Goal: Task Accomplishment & Management: Complete application form

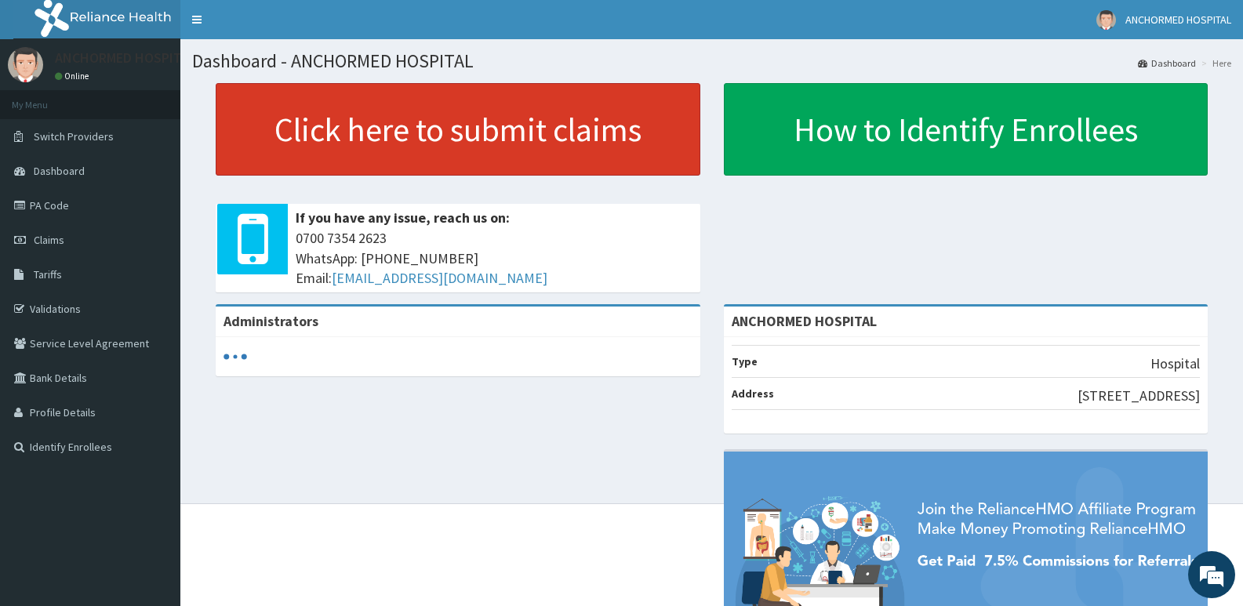
click at [334, 125] on link "Click here to submit claims" at bounding box center [458, 129] width 485 height 93
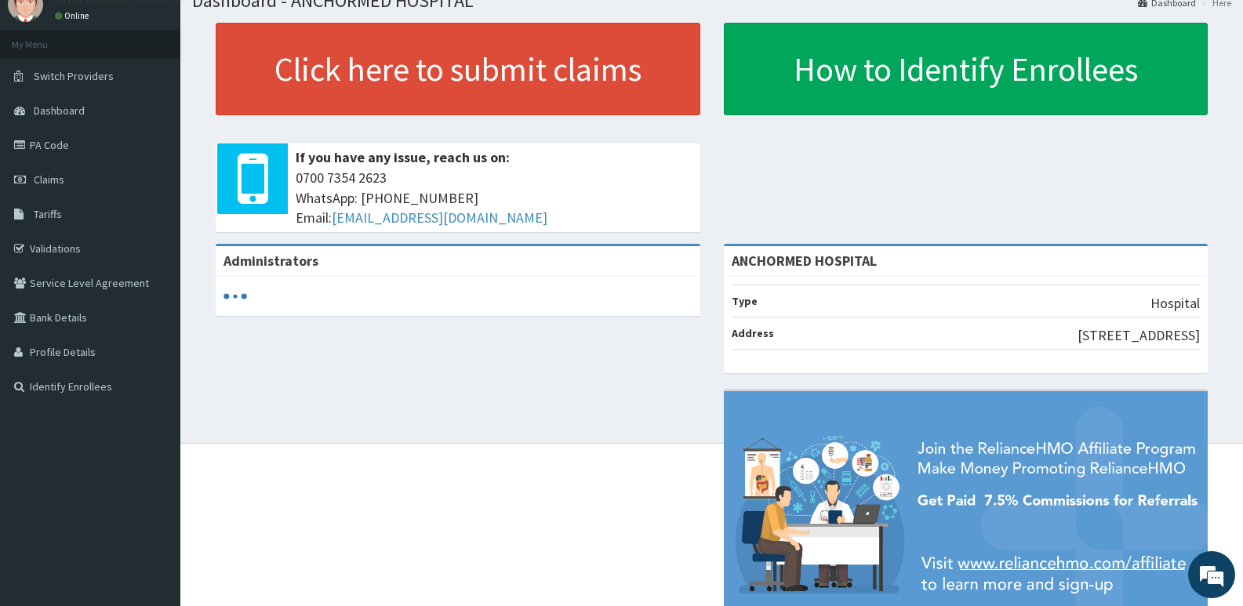
scroll to position [78, 0]
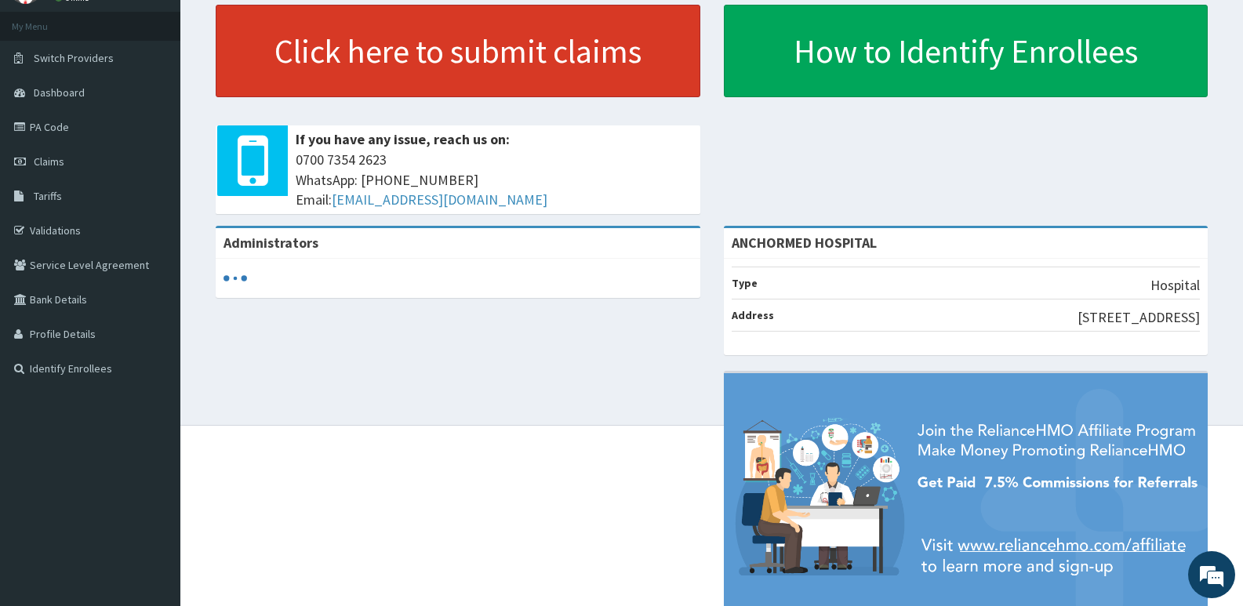
click at [500, 53] on link "Click here to submit claims" at bounding box center [458, 51] width 485 height 93
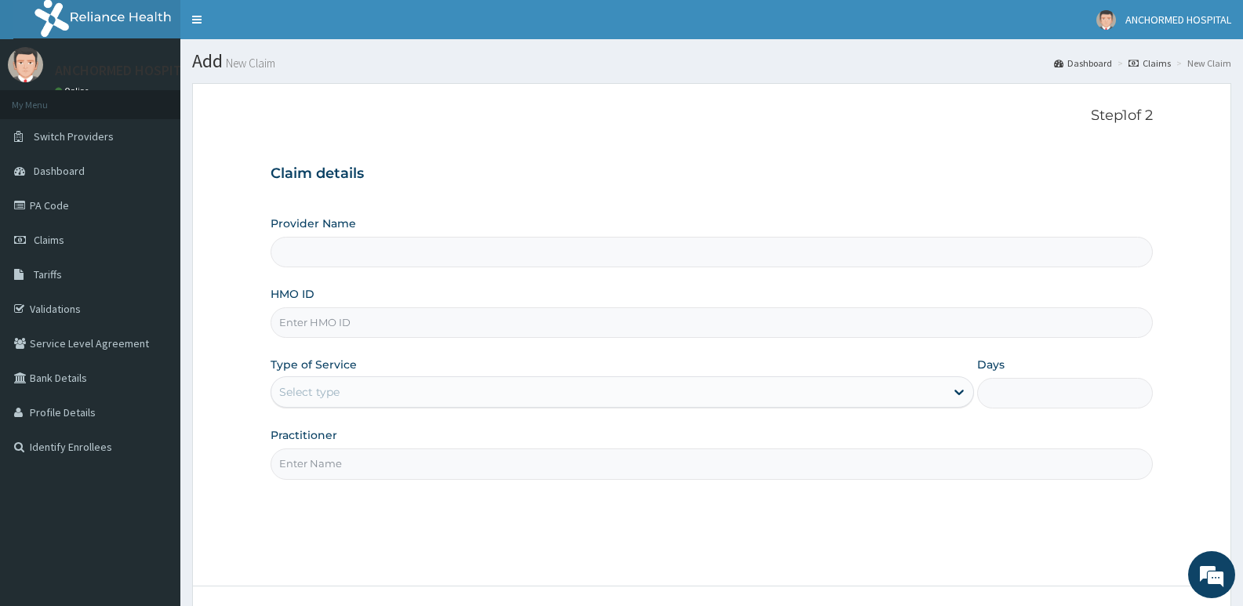
type input "ANCHORMED HOSPITAL"
paste input "OHT/10780/C"
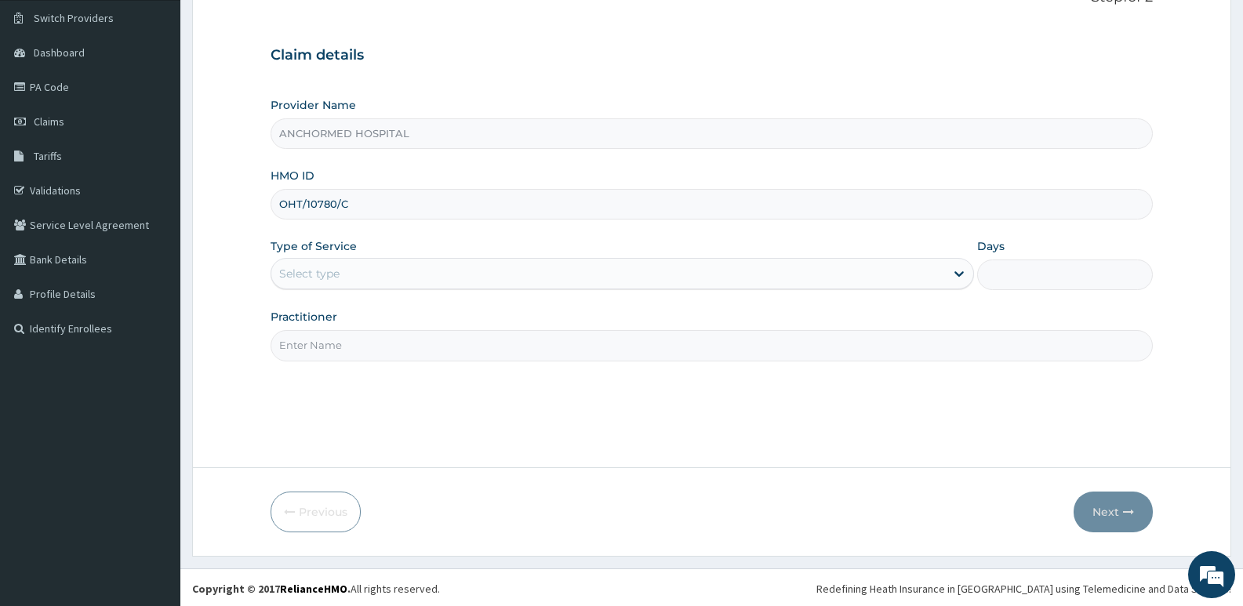
scroll to position [121, 0]
type input "OHT/10780/C"
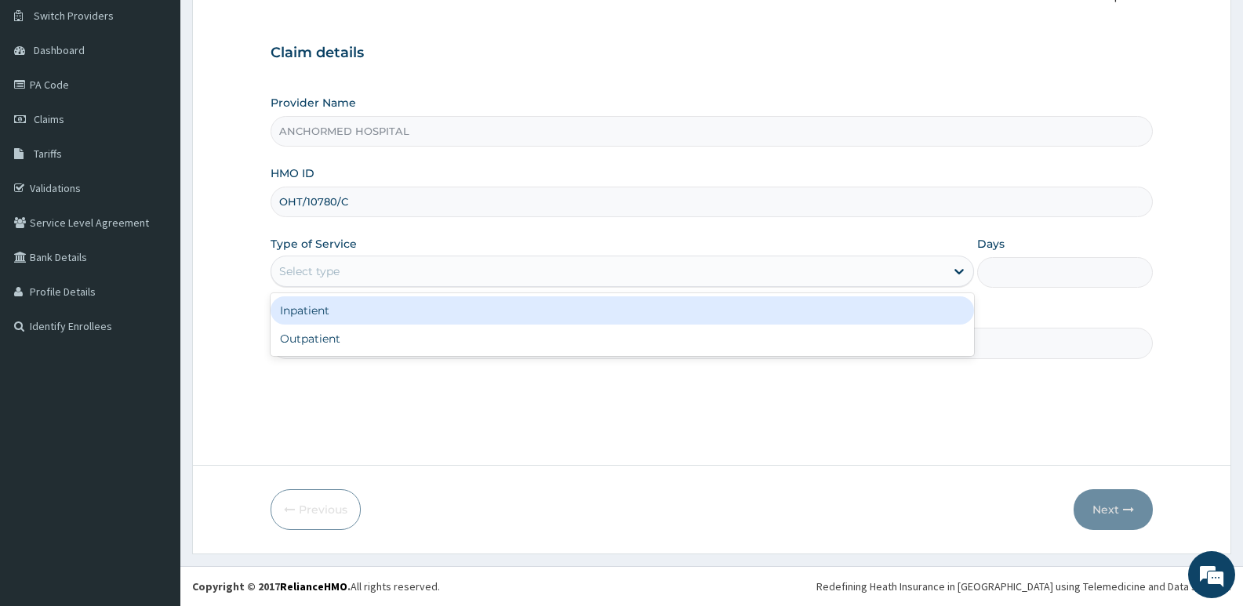
click at [340, 282] on div "Select type" at bounding box center [607, 271] width 673 height 25
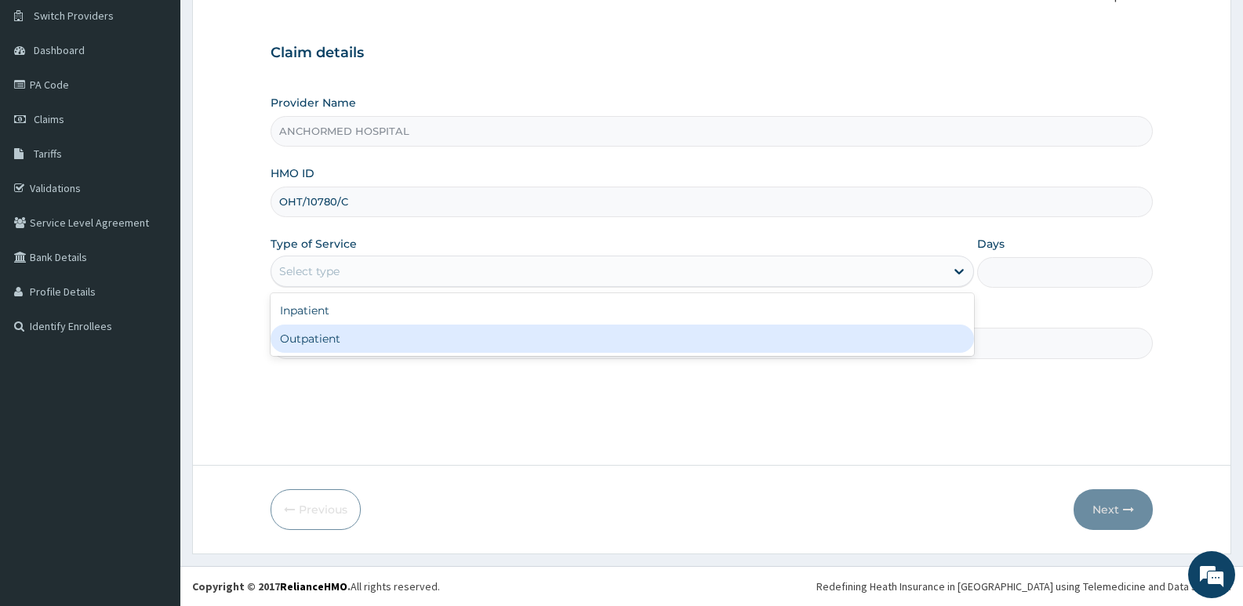
click at [343, 338] on div "Outpatient" at bounding box center [622, 339] width 703 height 28
type input "1"
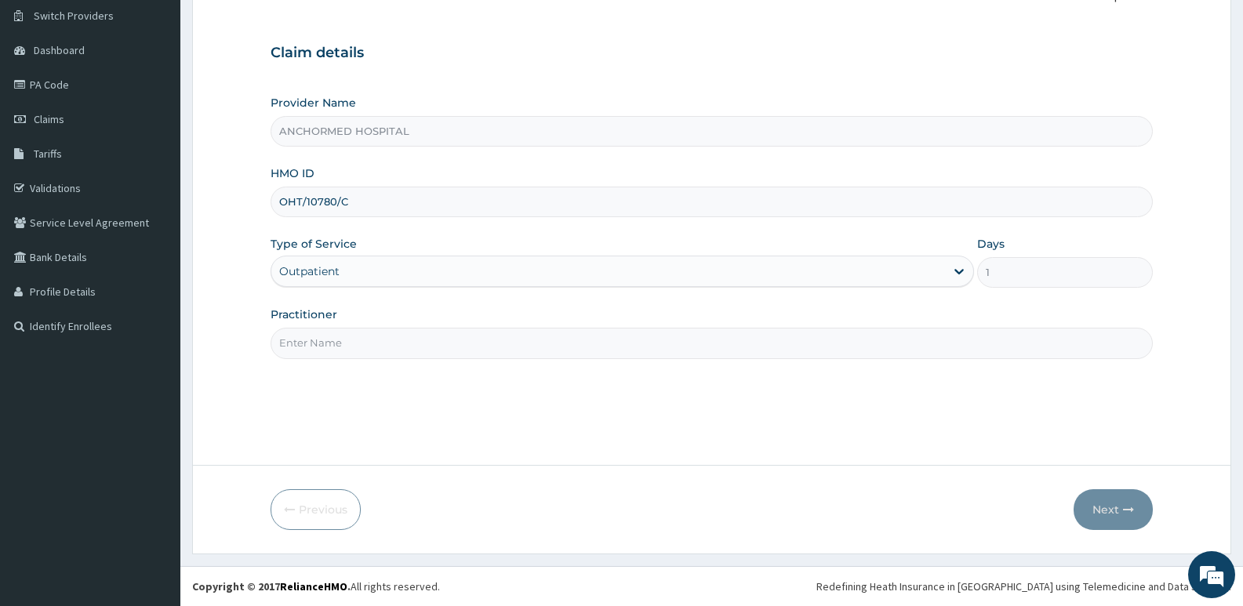
click at [657, 337] on input "Practitioner" at bounding box center [712, 343] width 882 height 31
type input "Dr oluwole"
click at [1120, 517] on button "Next" at bounding box center [1113, 509] width 79 height 41
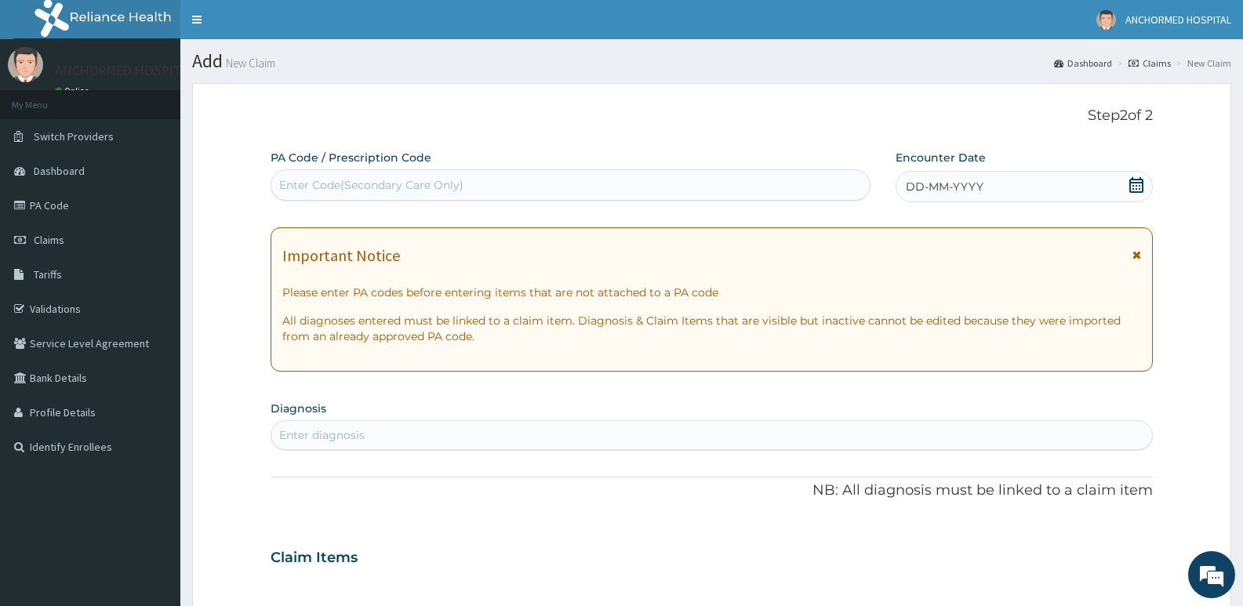
scroll to position [0, 0]
click at [371, 449] on div "Enter diagnosis" at bounding box center [712, 435] width 882 height 30
click at [996, 190] on div "DD-MM-YYYY" at bounding box center [1024, 186] width 257 height 31
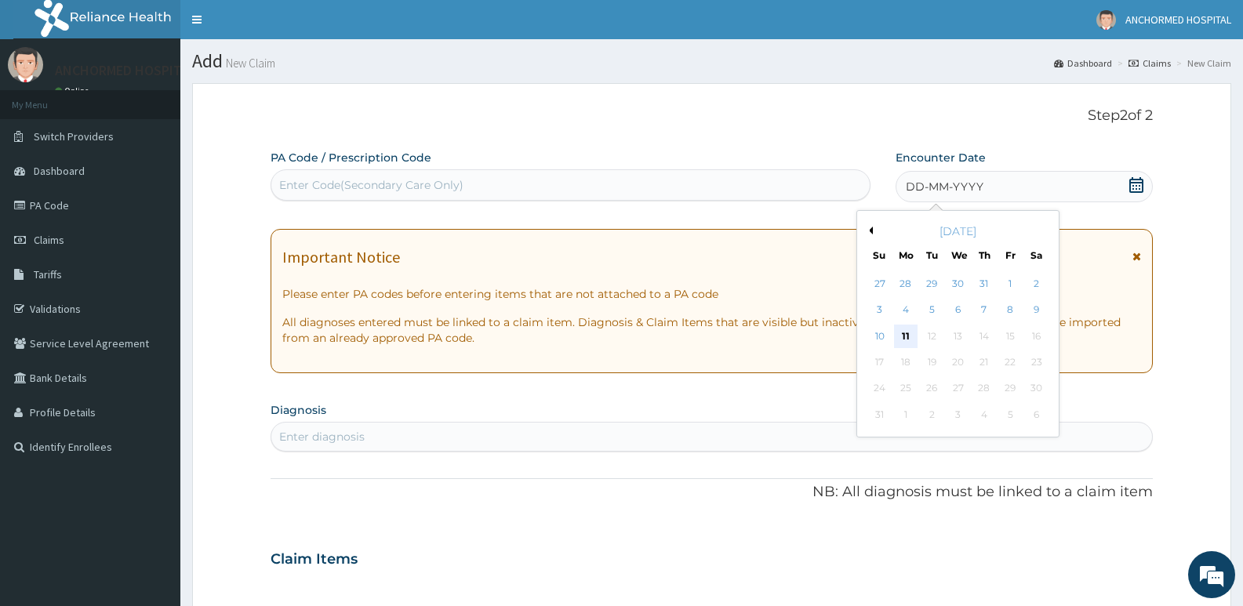
click at [903, 334] on div "11" at bounding box center [906, 337] width 24 height 24
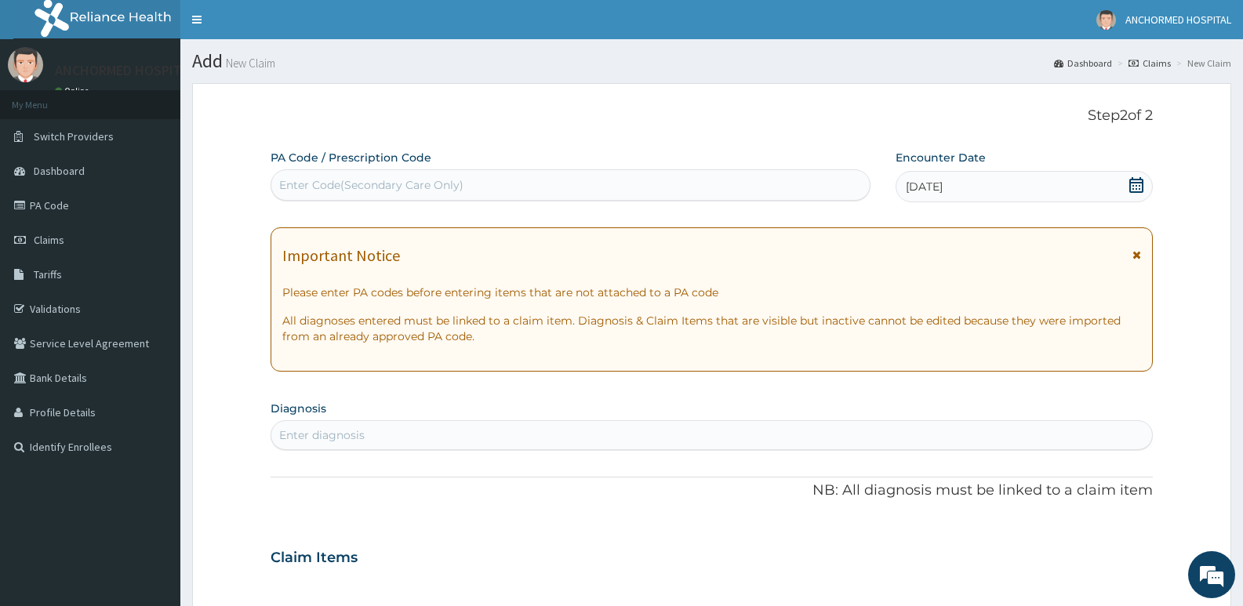
click at [683, 416] on section "Diagnosis Enter diagnosis" at bounding box center [712, 423] width 882 height 53
click at [668, 418] on section "Diagnosis Enter diagnosis" at bounding box center [712, 423] width 882 height 53
drag, startPoint x: 605, startPoint y: 439, endPoint x: 595, endPoint y: 442, distance: 9.9
click at [600, 442] on div "Enter diagnosis" at bounding box center [711, 435] width 881 height 25
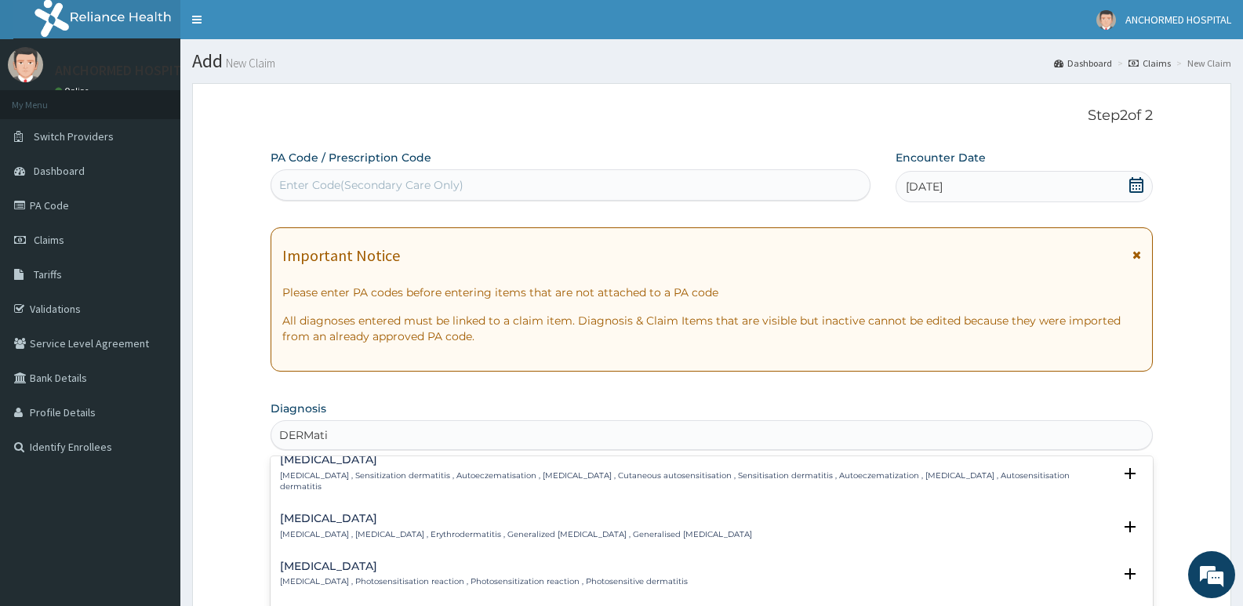
scroll to position [214, 0]
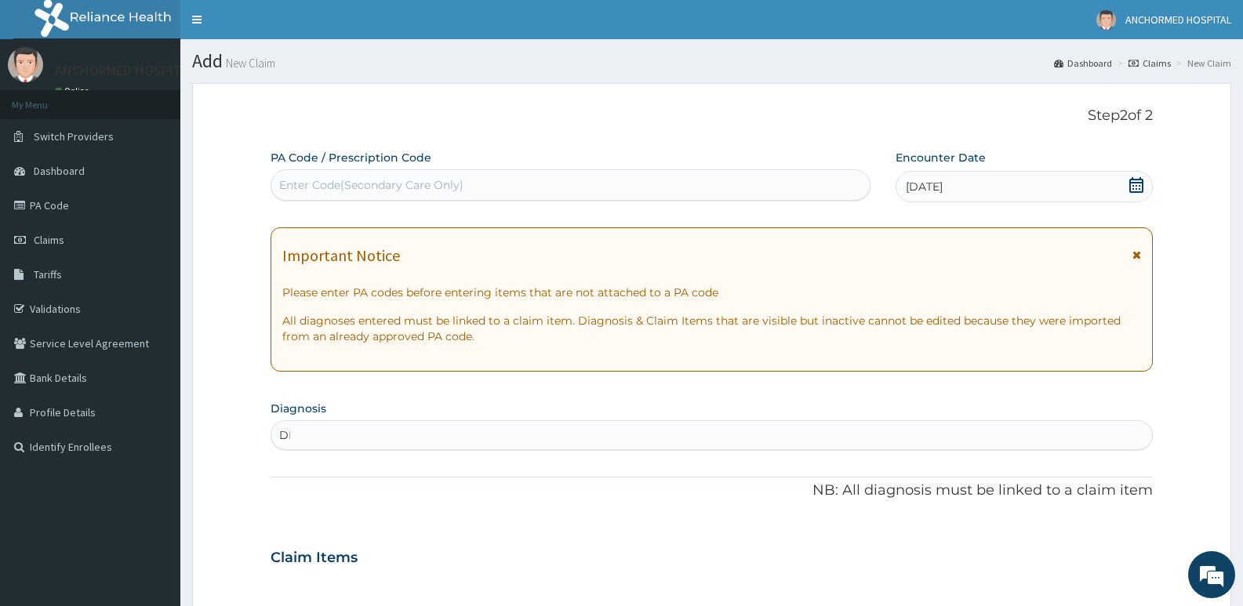
type input "D"
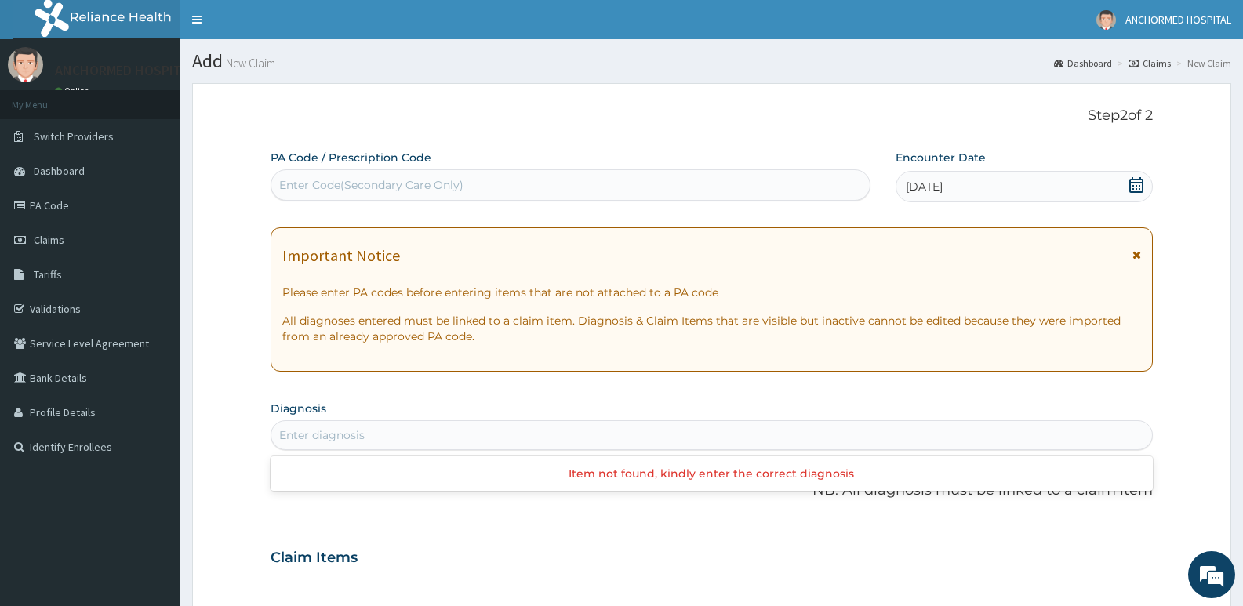
type input "e"
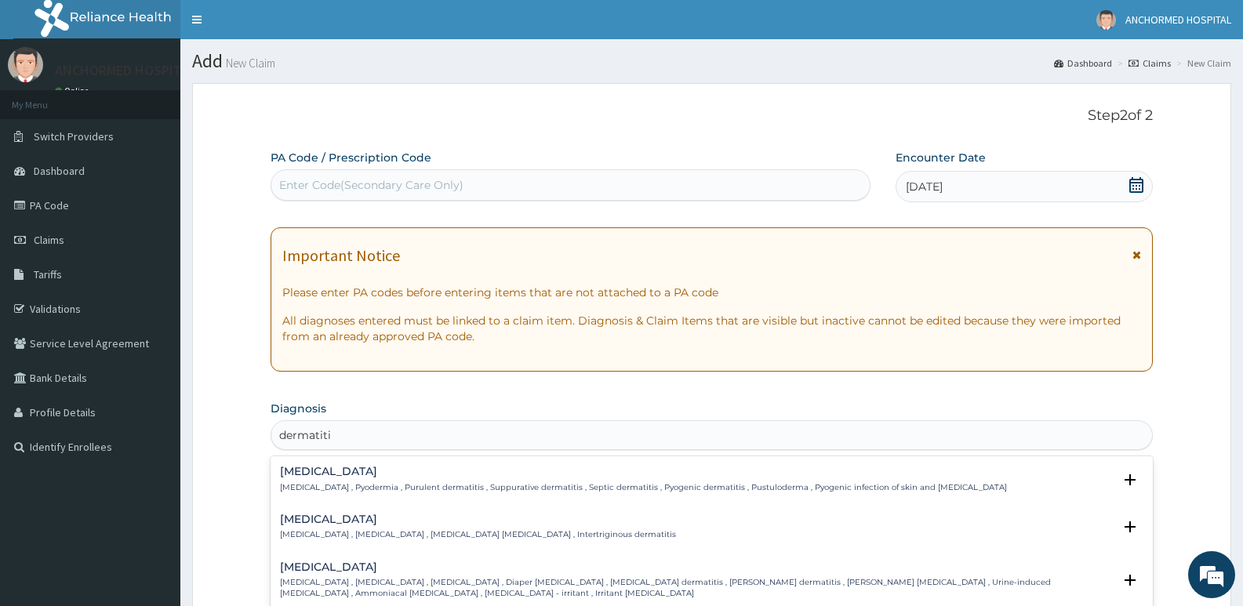
type input "dermatitis"
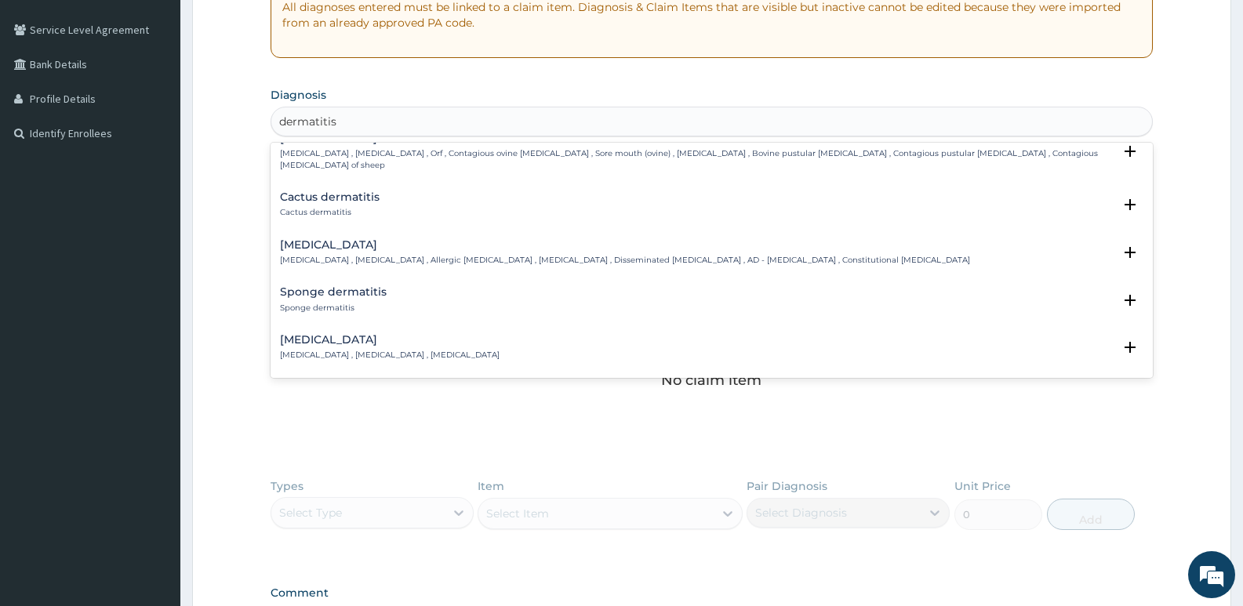
scroll to position [1255, 0]
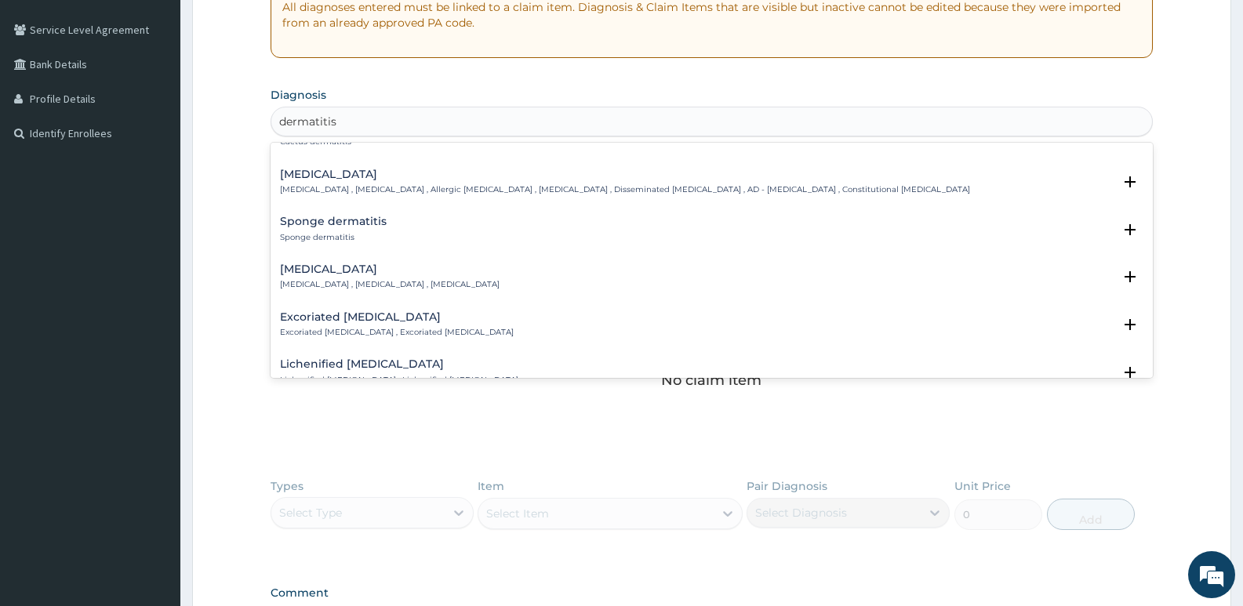
click at [396, 183] on div "Atopic dermatitis Atopic dermatitis , Atopic eczema , Allergic eczema , Allergi…" at bounding box center [625, 182] width 690 height 27
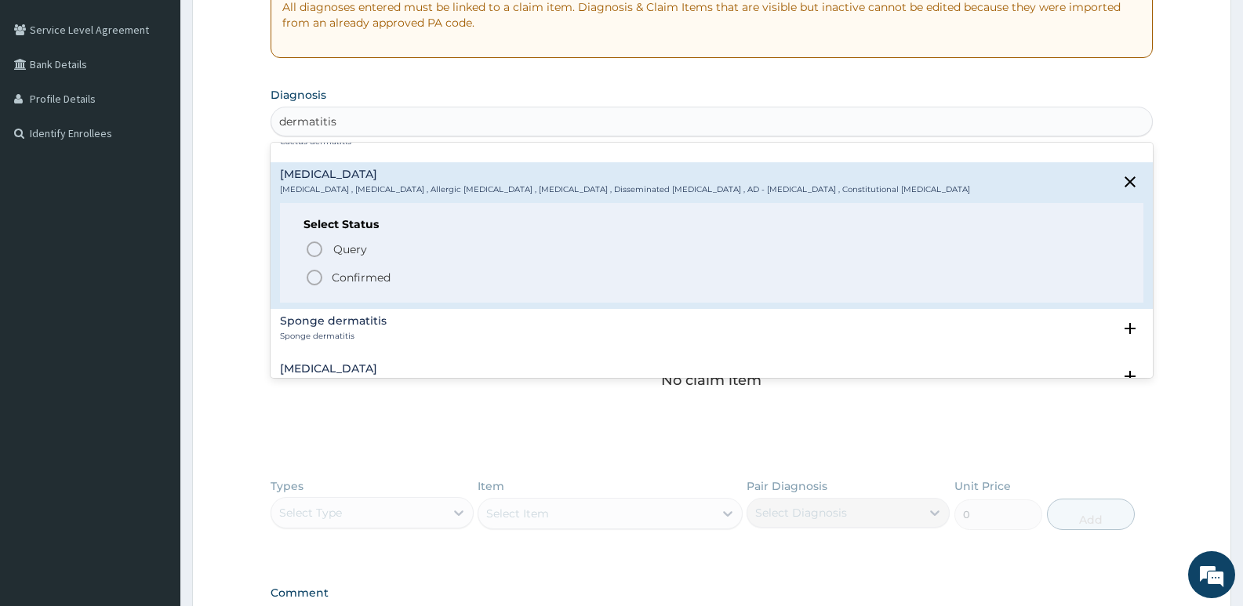
click at [332, 271] on p "Confirmed" at bounding box center [361, 278] width 59 height 16
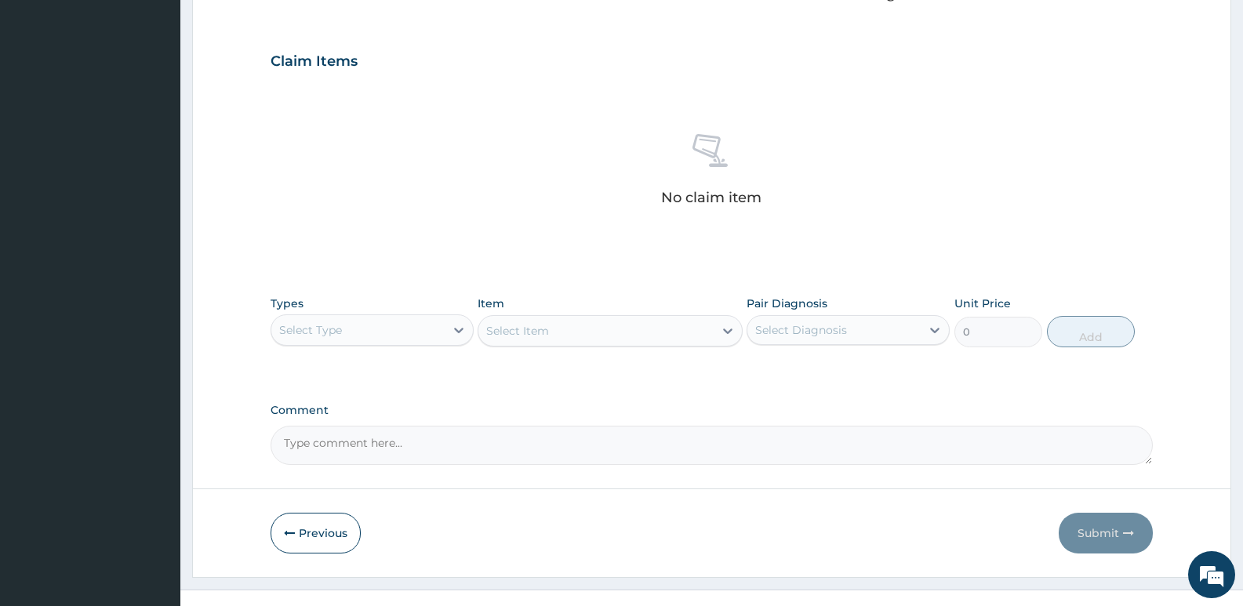
scroll to position [525, 0]
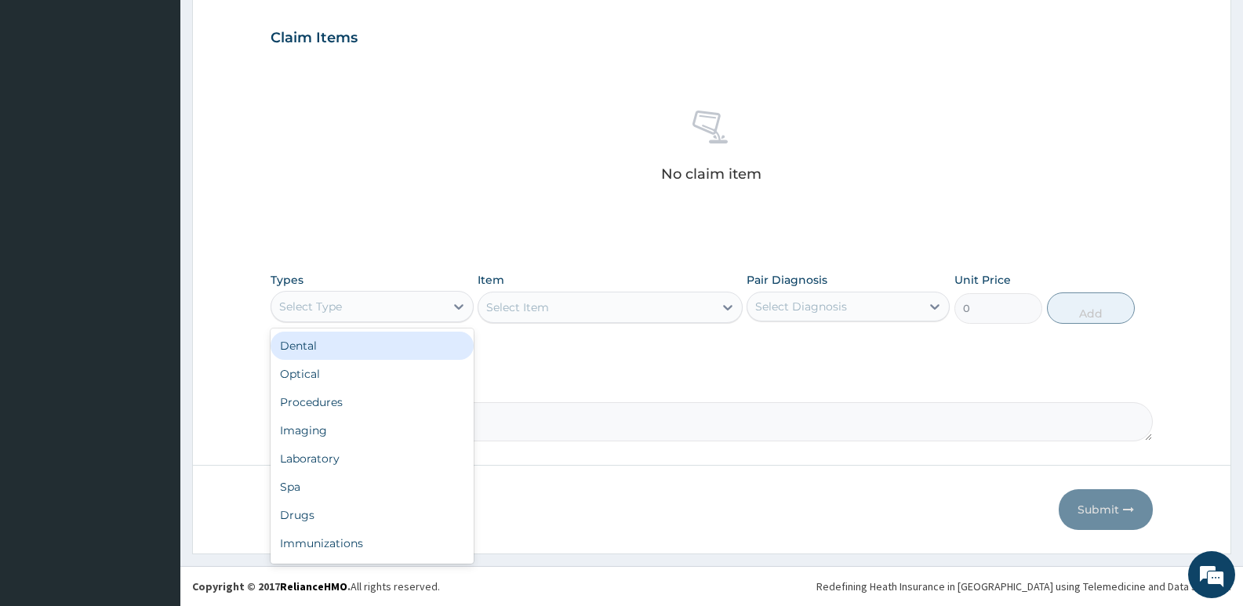
click at [418, 300] on div "Select Type" at bounding box center [357, 306] width 173 height 25
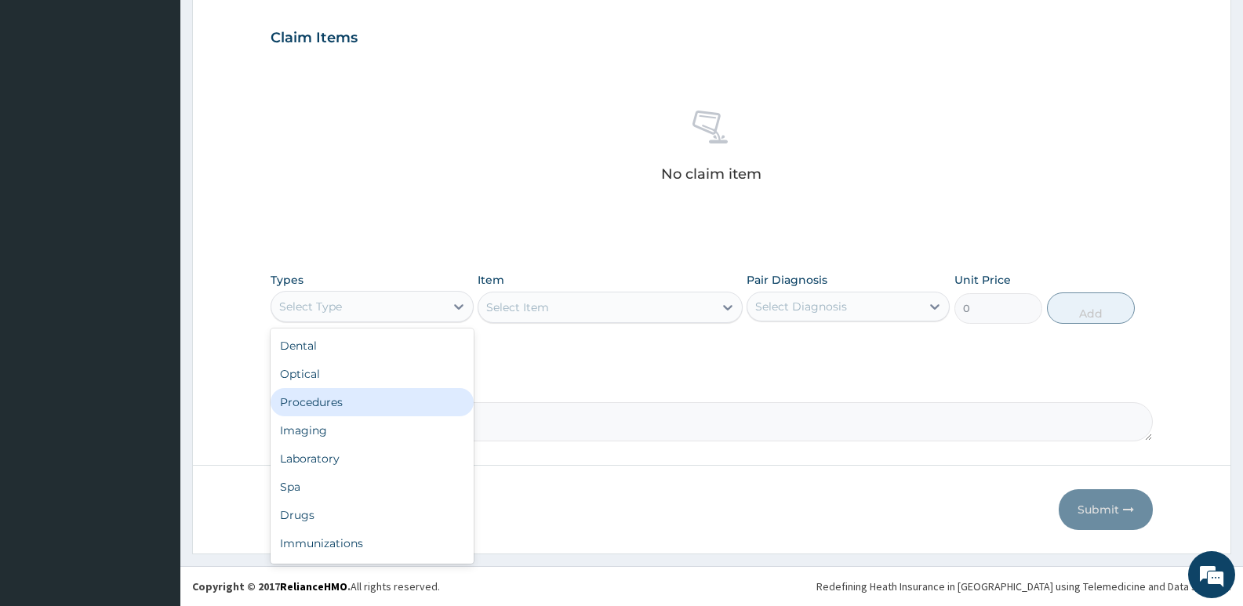
drag, startPoint x: 354, startPoint y: 398, endPoint x: 372, endPoint y: 387, distance: 21.5
click at [354, 397] on div "Procedures" at bounding box center [372, 402] width 203 height 28
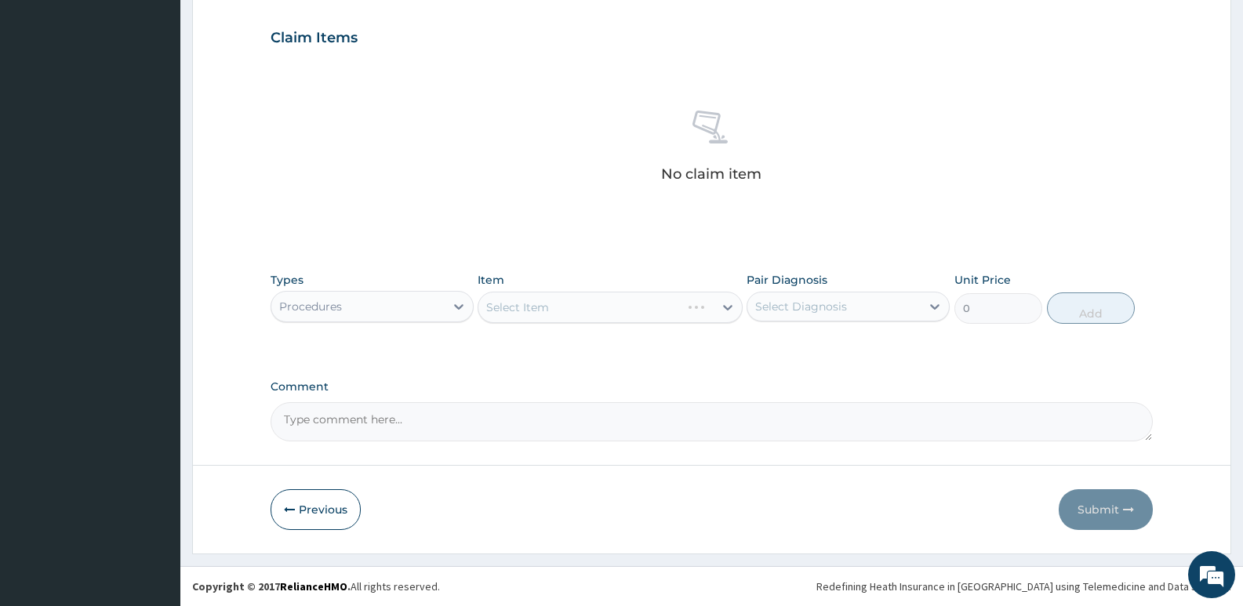
click at [562, 304] on div "Select Item" at bounding box center [610, 307] width 264 height 31
click at [609, 315] on div "Select Item" at bounding box center [610, 307] width 264 height 31
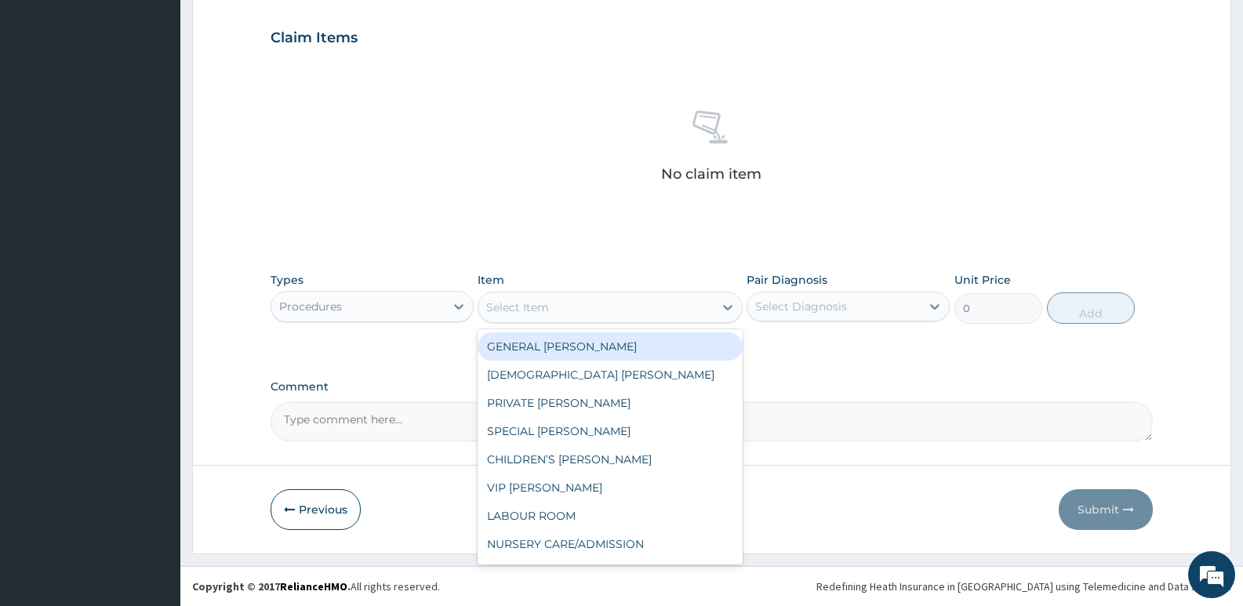
click at [702, 309] on div "Select Item" at bounding box center [595, 307] width 235 height 25
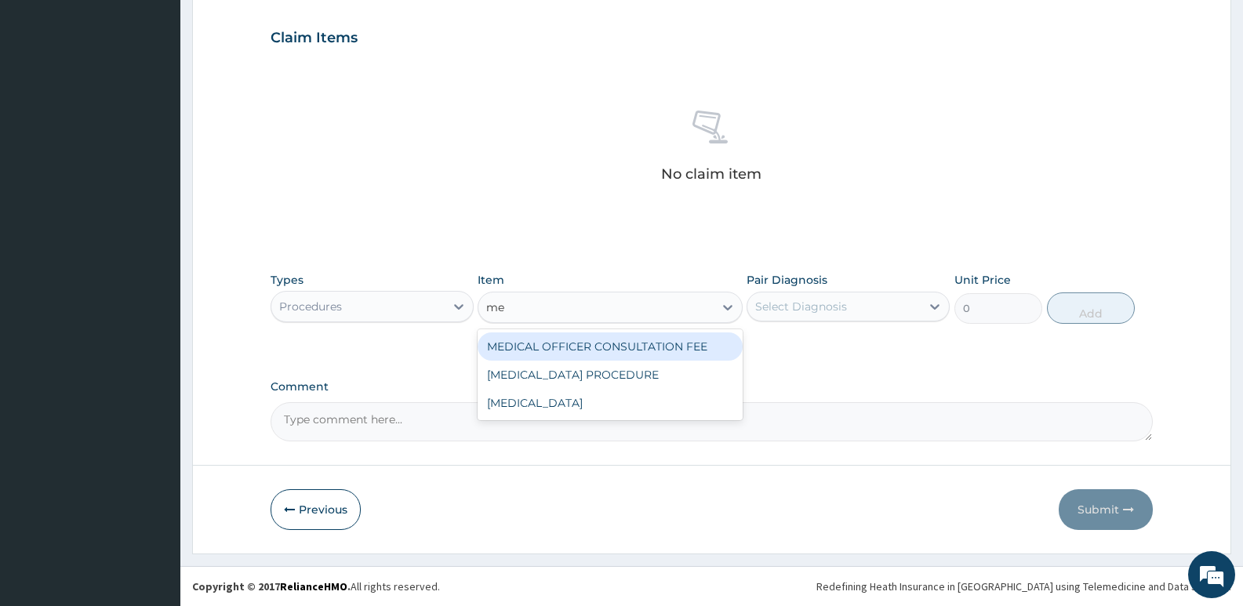
type input "med"
click at [617, 347] on div "MEDICAL OFFICER CONSULTATION FEE" at bounding box center [610, 347] width 264 height 28
type input "1500"
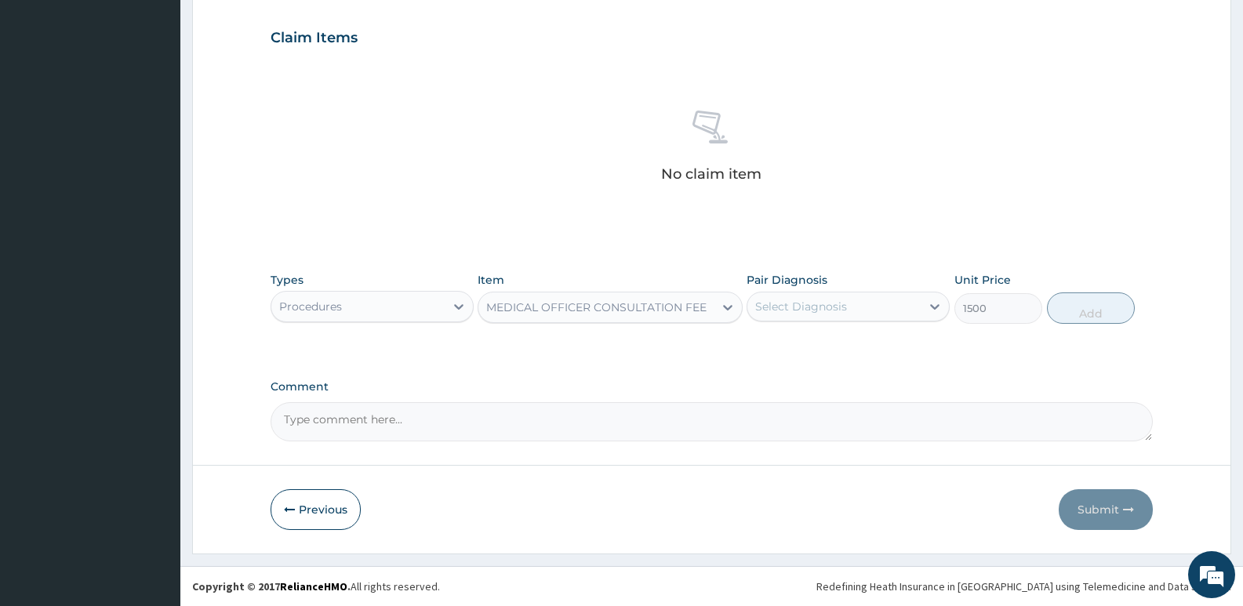
click at [871, 296] on div "Select Diagnosis" at bounding box center [833, 306] width 173 height 25
drag, startPoint x: 870, startPoint y: 341, endPoint x: 991, endPoint y: 320, distance: 122.6
click at [870, 342] on label "Atopic dermatitis" at bounding box center [821, 345] width 97 height 16
checkbox input "true"
click at [1100, 305] on button "Add" at bounding box center [1091, 308] width 88 height 31
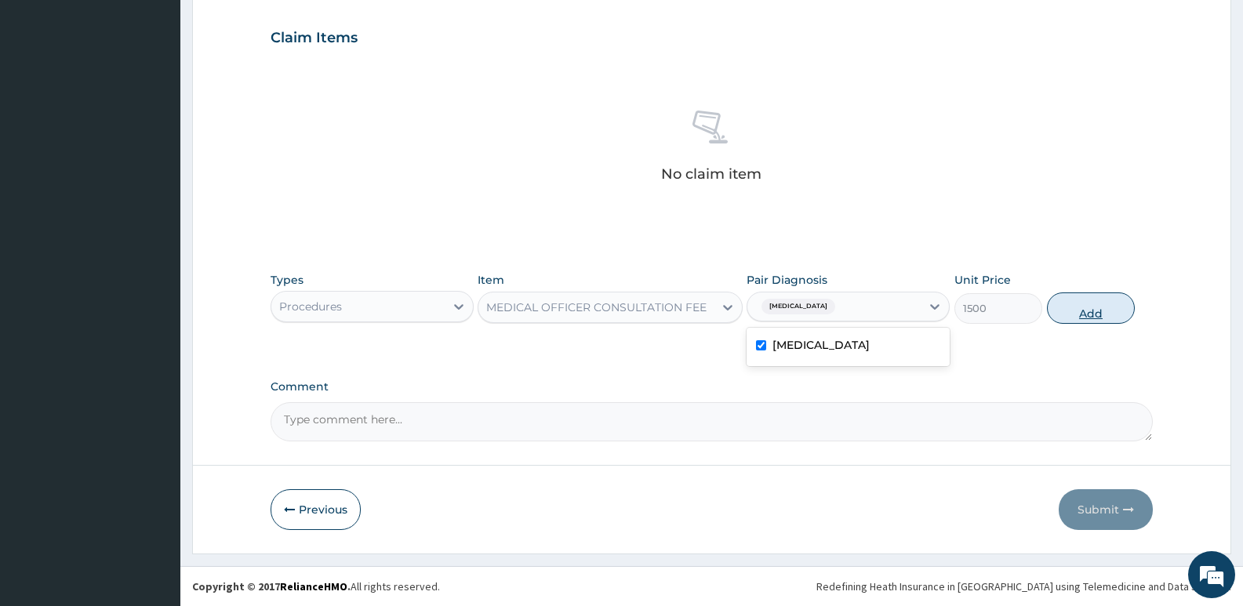
type input "0"
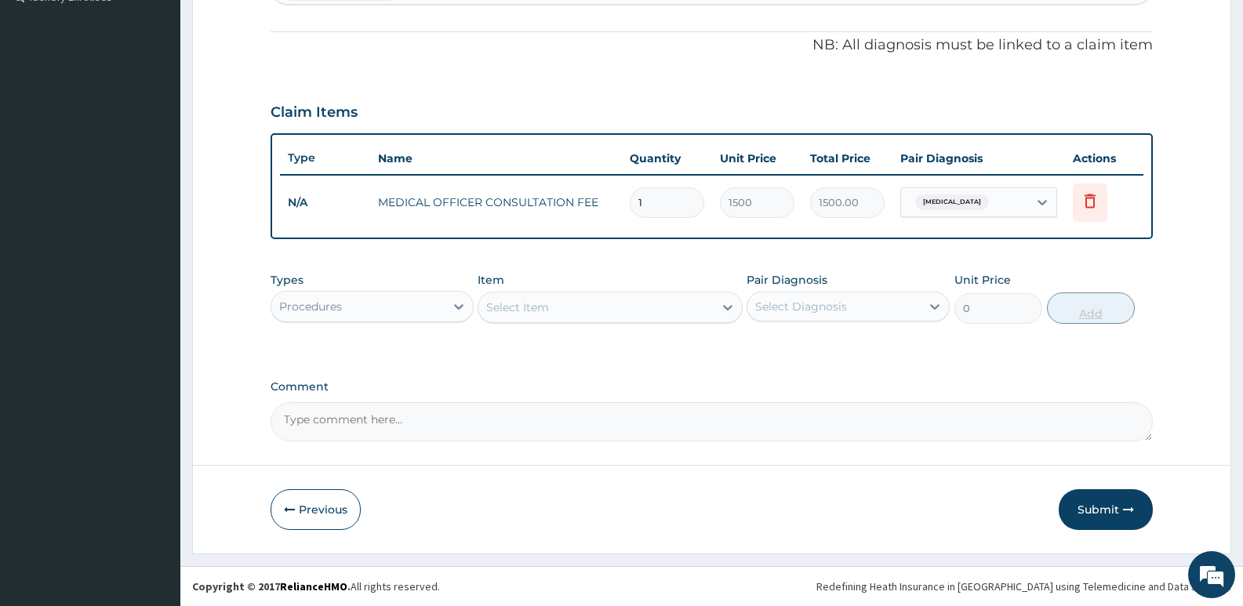
scroll to position [450, 0]
click at [1114, 500] on button "Submit" at bounding box center [1106, 509] width 94 height 41
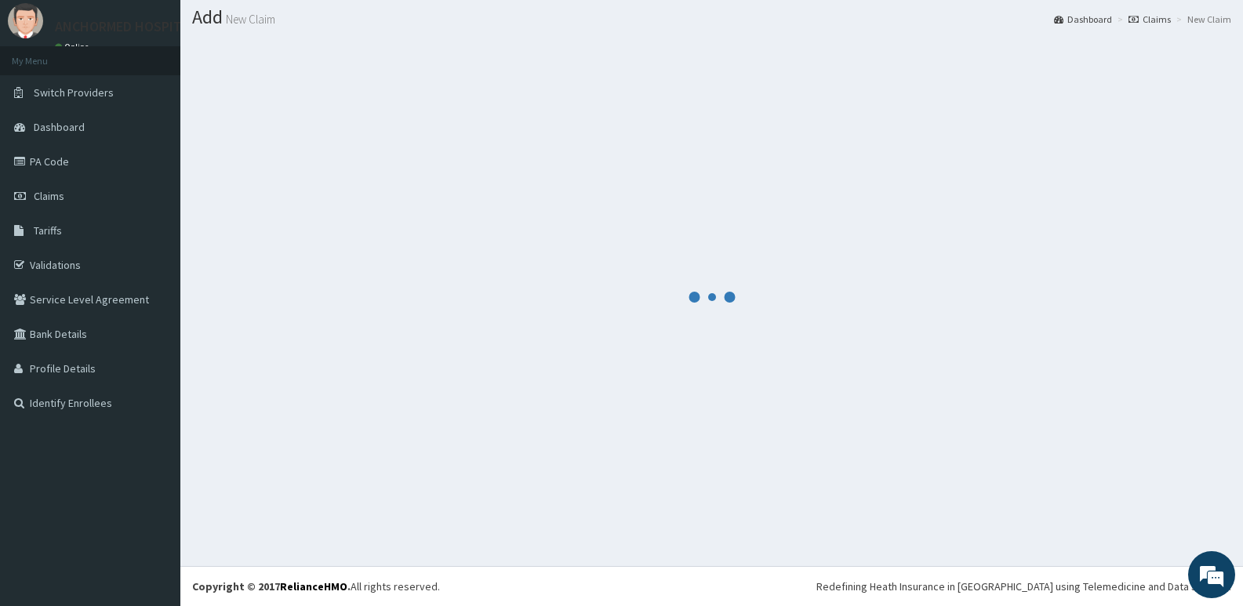
scroll to position [44, 0]
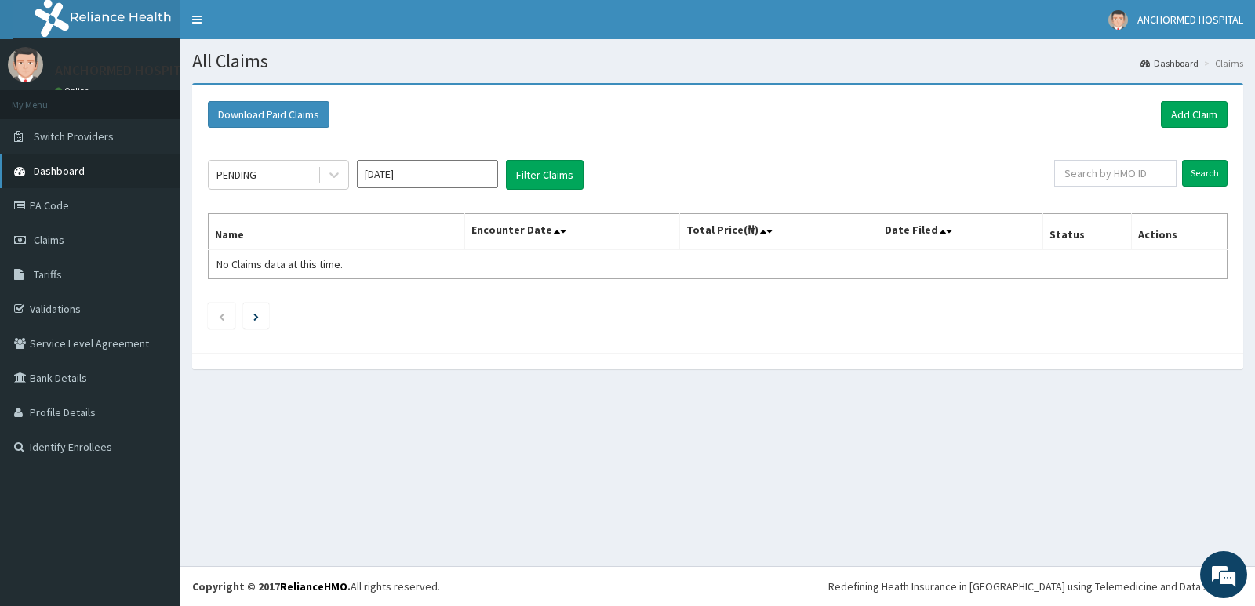
click at [167, 172] on link "Dashboard" at bounding box center [90, 171] width 180 height 35
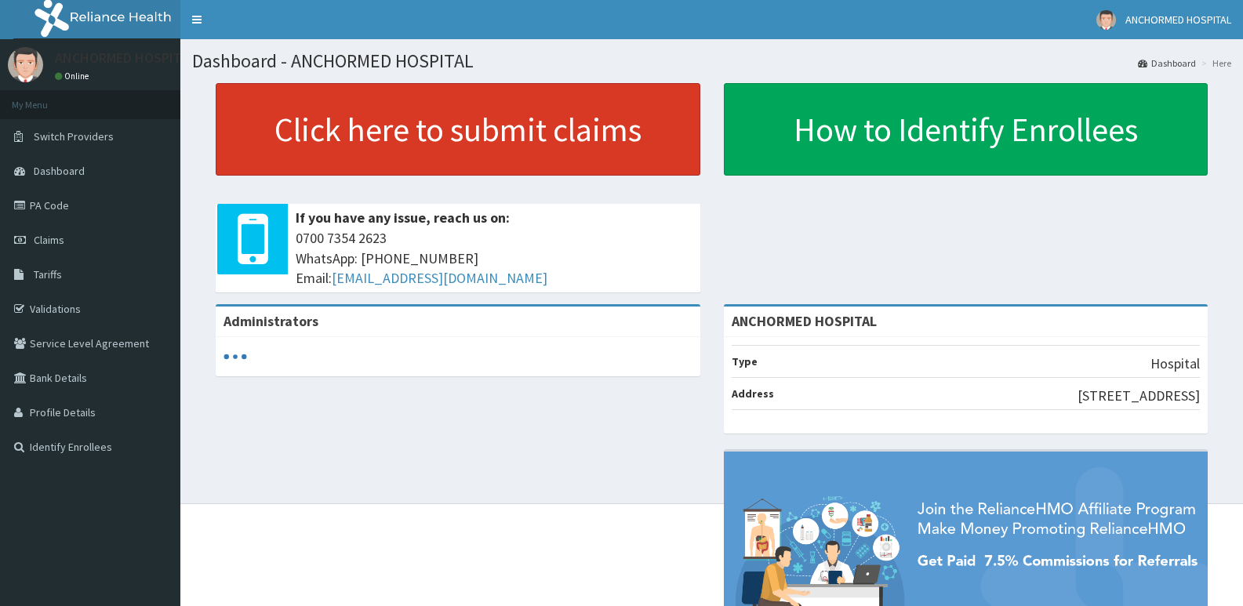
click at [416, 145] on link "Click here to submit claims" at bounding box center [458, 129] width 485 height 93
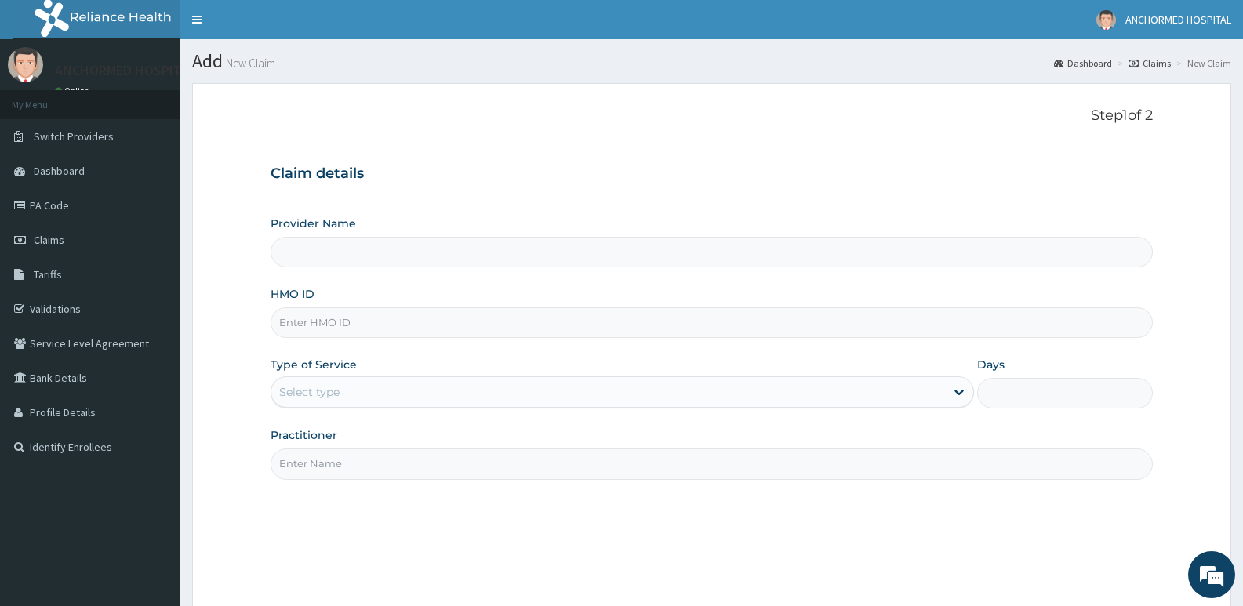
type input "ANCHORMED HOSPITAL"
paste input "ENP/11849/d"
type input "ENP/11849/d"
click at [354, 384] on div "Select type" at bounding box center [607, 392] width 673 height 25
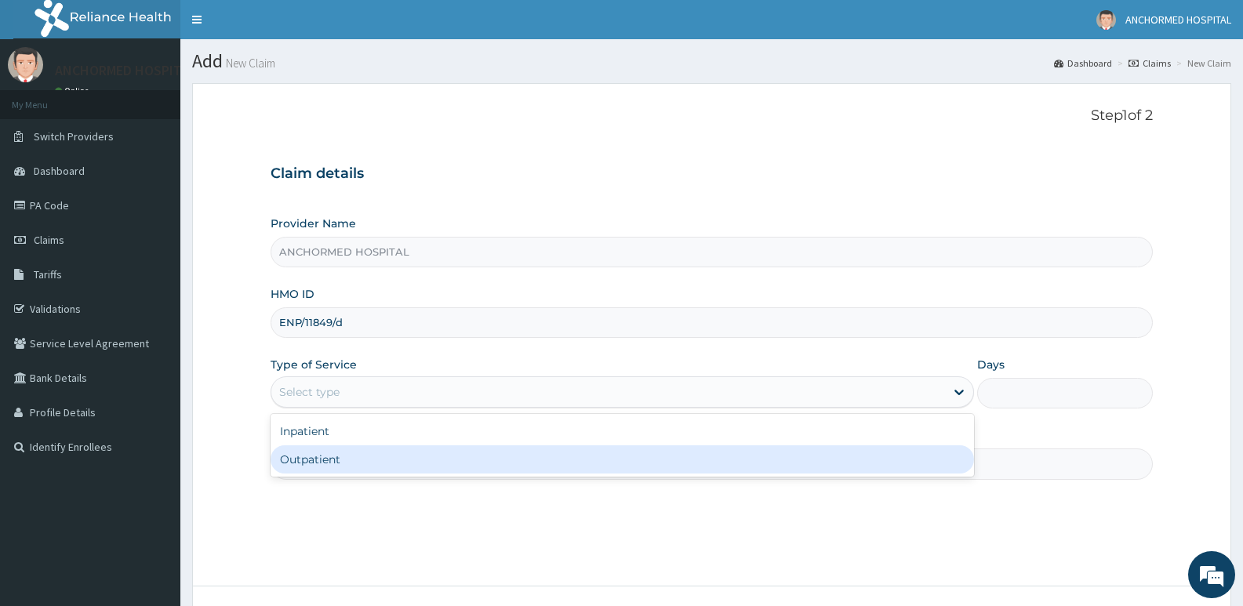
click at [340, 463] on div "Outpatient" at bounding box center [622, 459] width 703 height 28
type input "1"
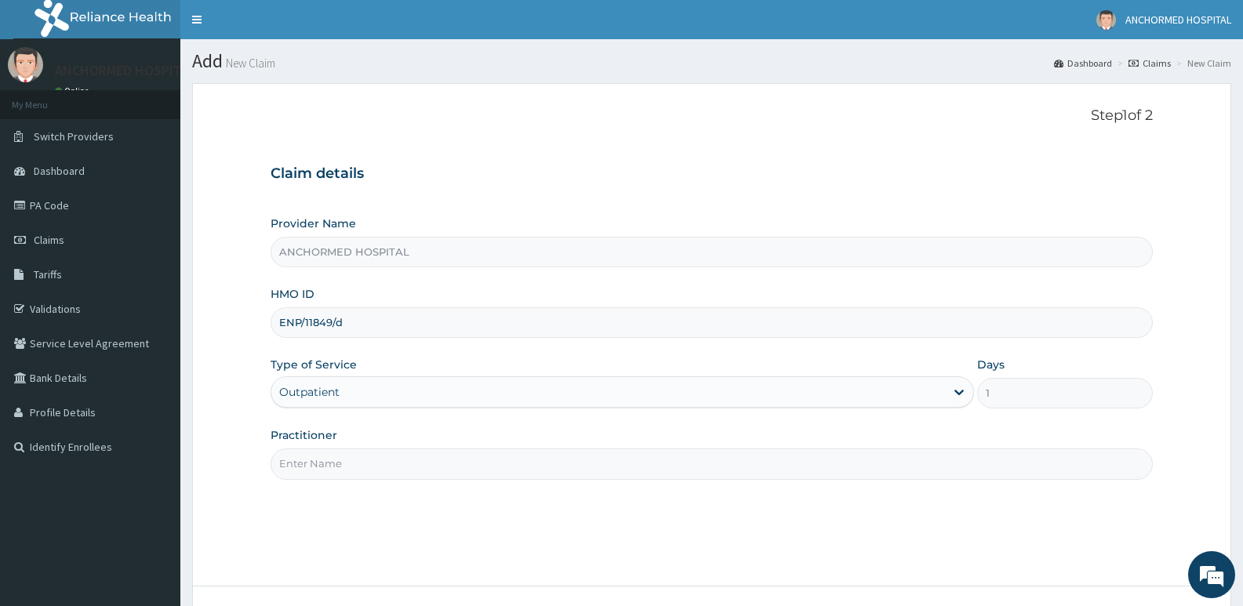
click at [339, 461] on input "Practitioner" at bounding box center [712, 464] width 882 height 31
type input "Dr oluwole"
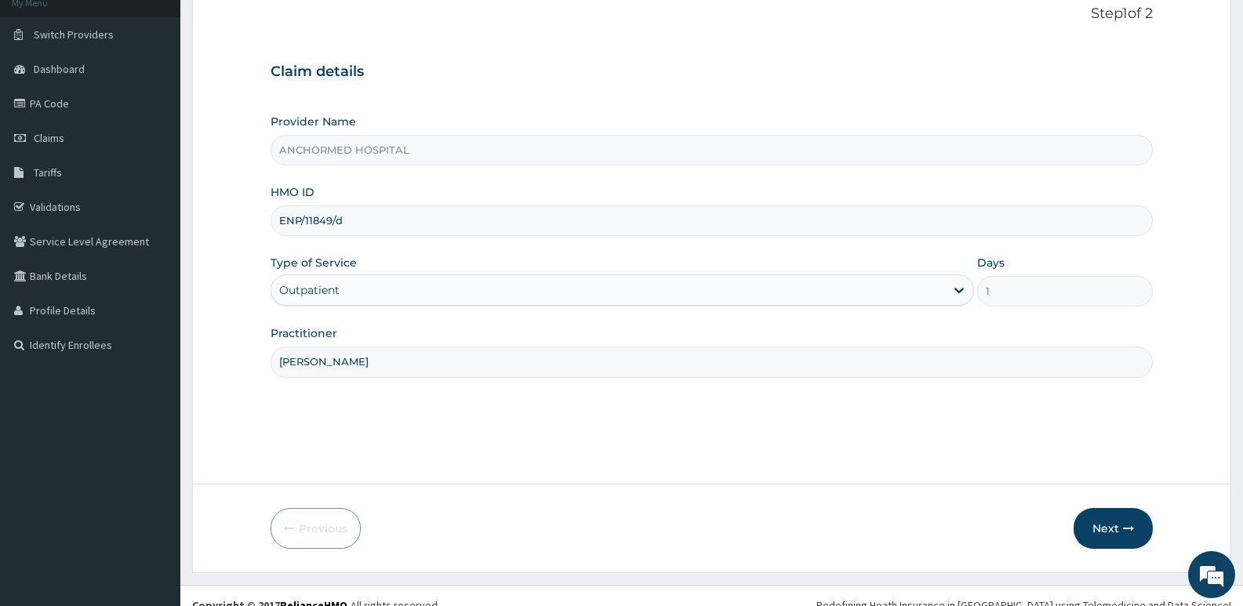
scroll to position [121, 0]
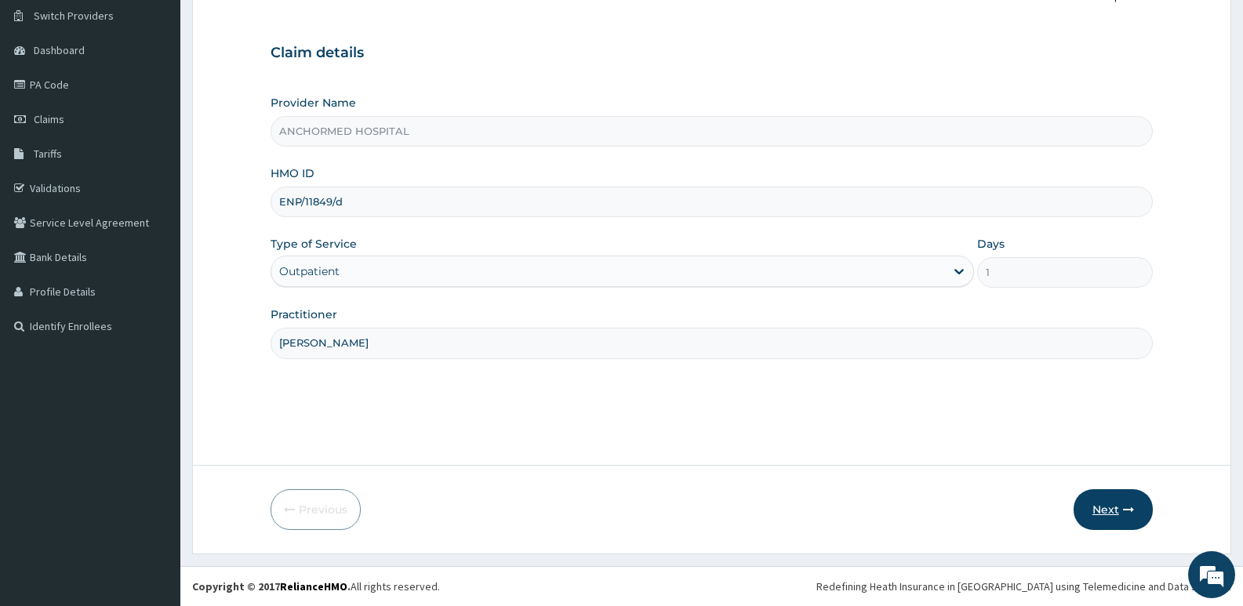
click at [1099, 515] on button "Next" at bounding box center [1113, 509] width 79 height 41
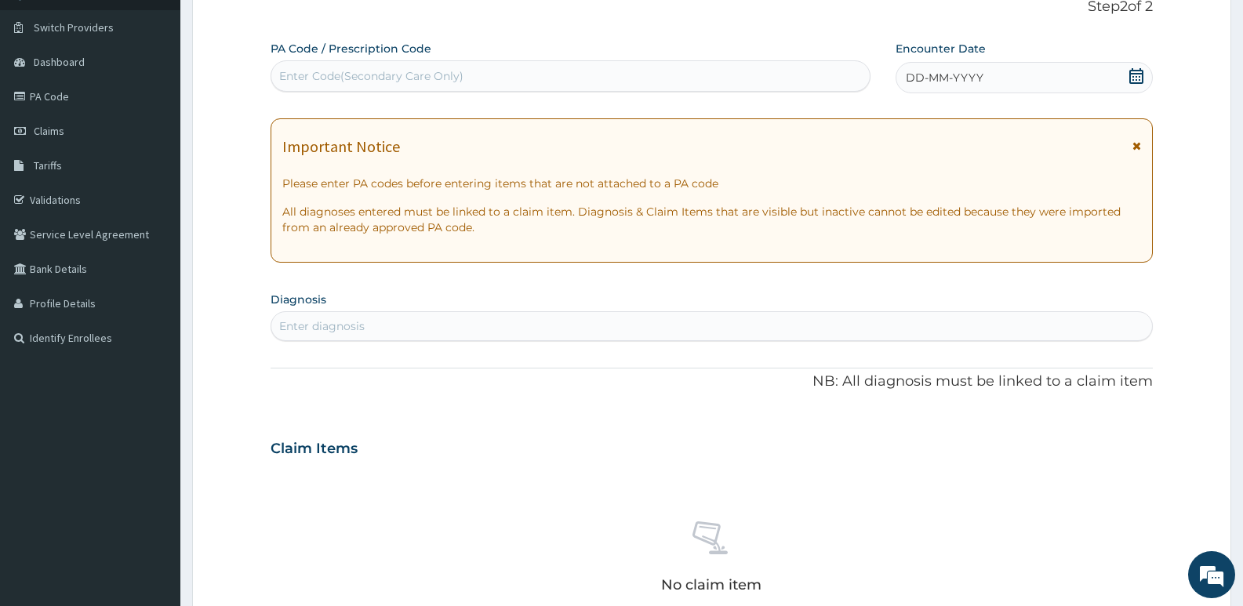
scroll to position [0, 0]
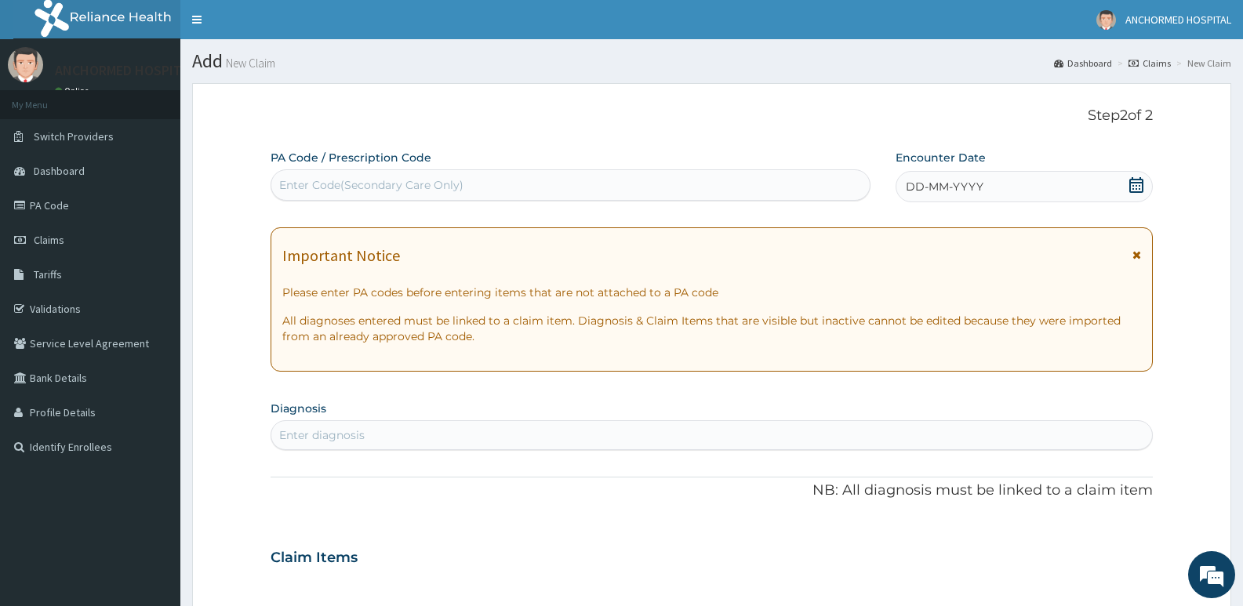
click at [1134, 181] on icon at bounding box center [1137, 185] width 16 height 16
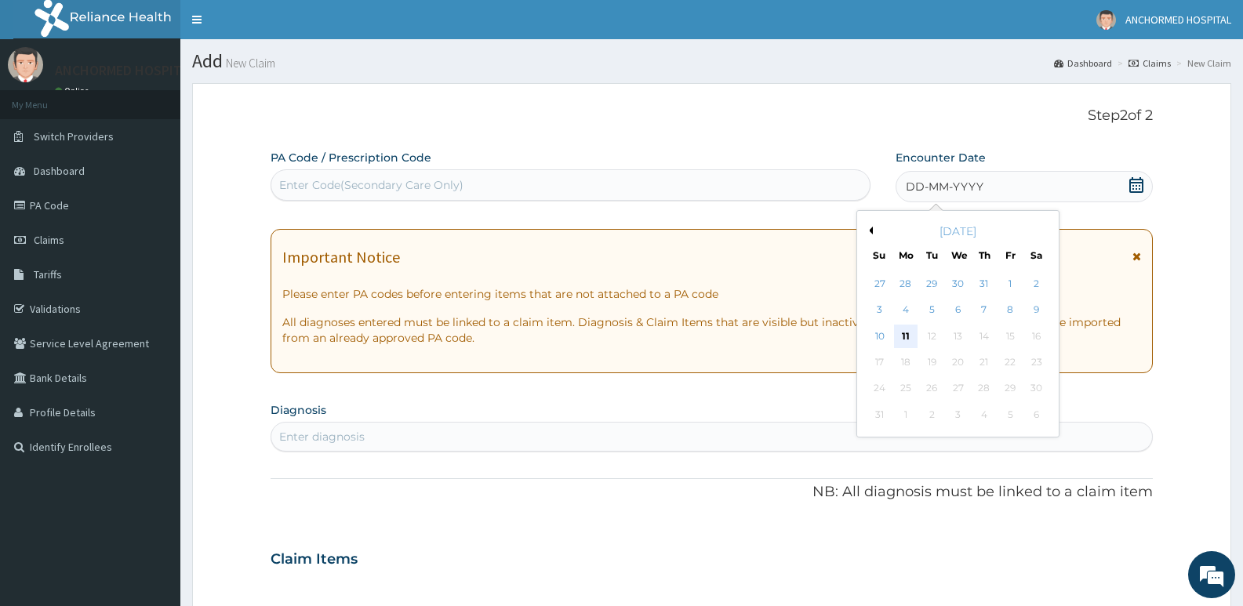
click at [904, 335] on div "11" at bounding box center [906, 337] width 24 height 24
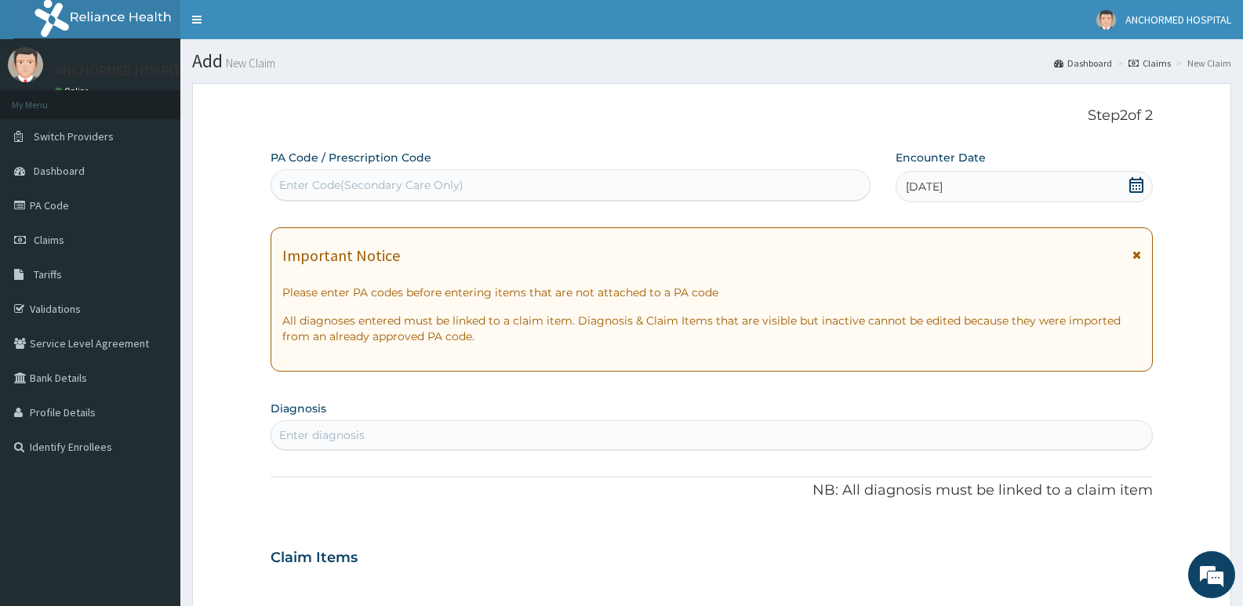
click at [622, 439] on div "Enter diagnosis" at bounding box center [711, 435] width 881 height 25
type input "musculo"
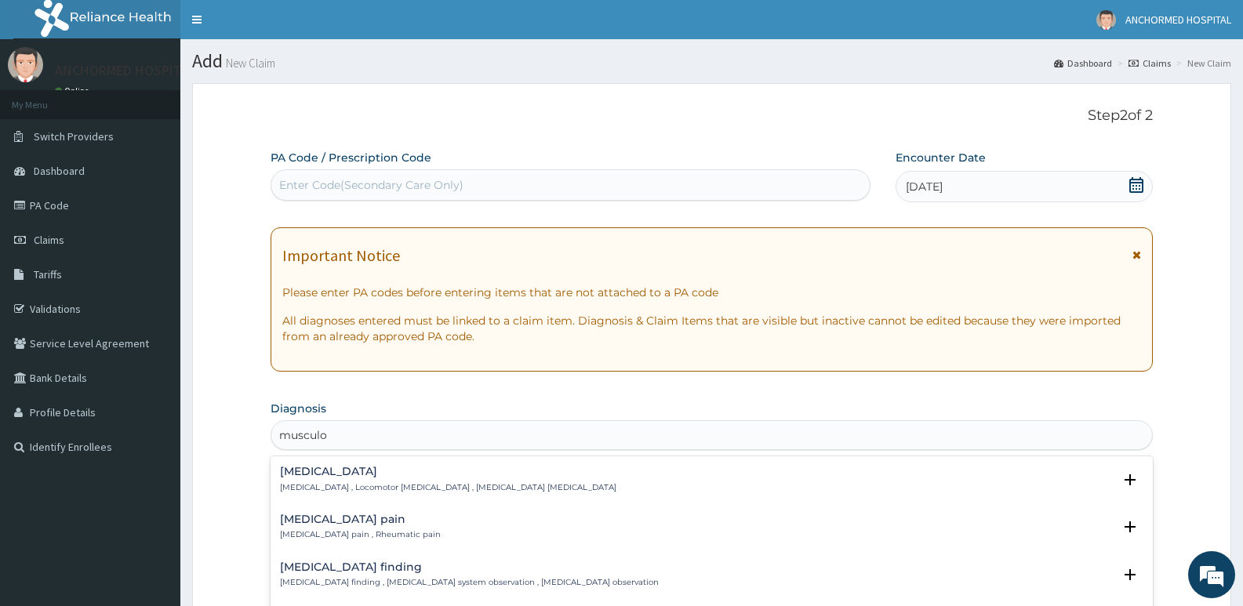
click at [456, 511] on div "Musculoskeletal pain Musculoskeletal pain , Rheumatic pain Select Status Query …" at bounding box center [712, 531] width 882 height 48
click at [437, 521] on div "Musculoskeletal pain Musculoskeletal pain , Rheumatic pain" at bounding box center [712, 527] width 864 height 27
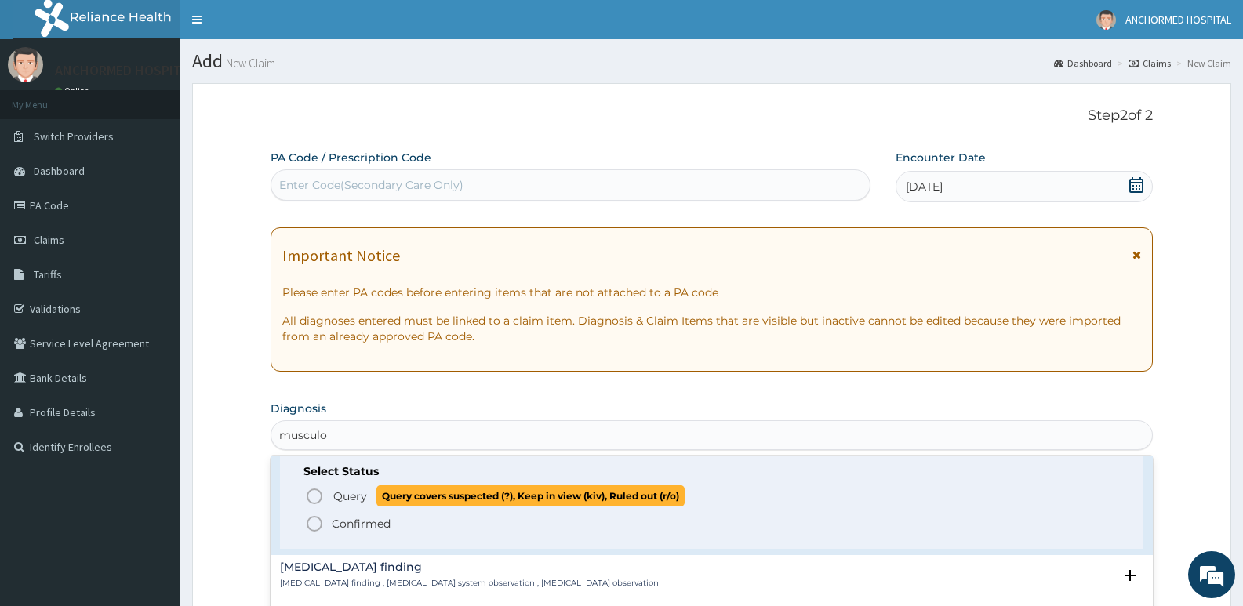
scroll to position [157, 0]
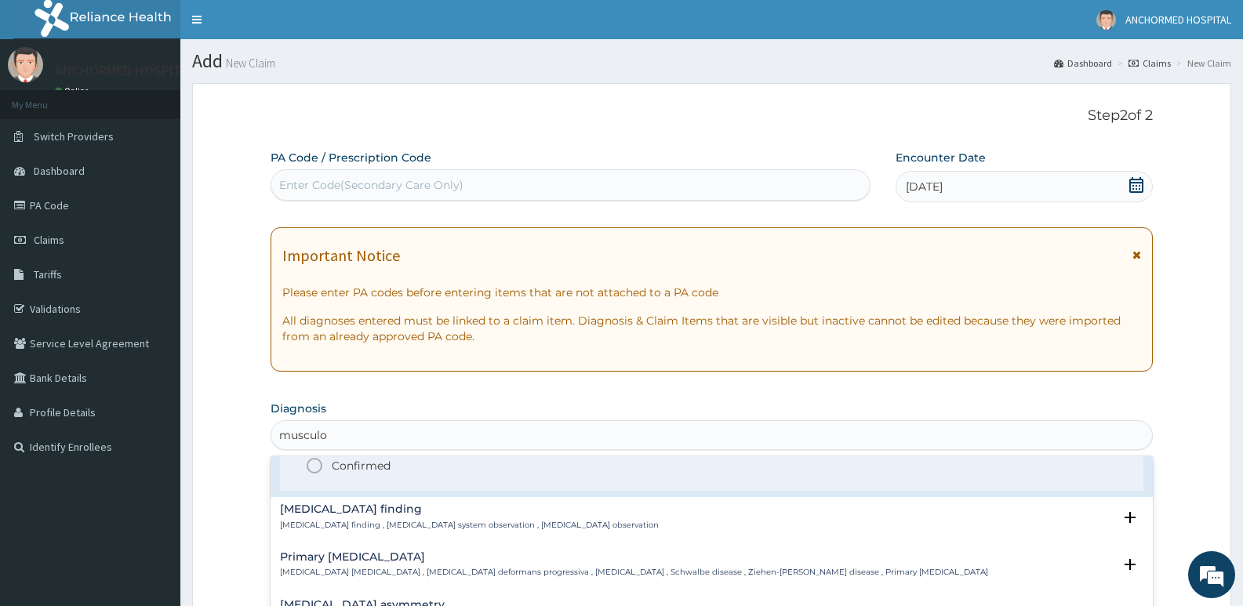
click at [360, 463] on p "Confirmed" at bounding box center [361, 466] width 59 height 16
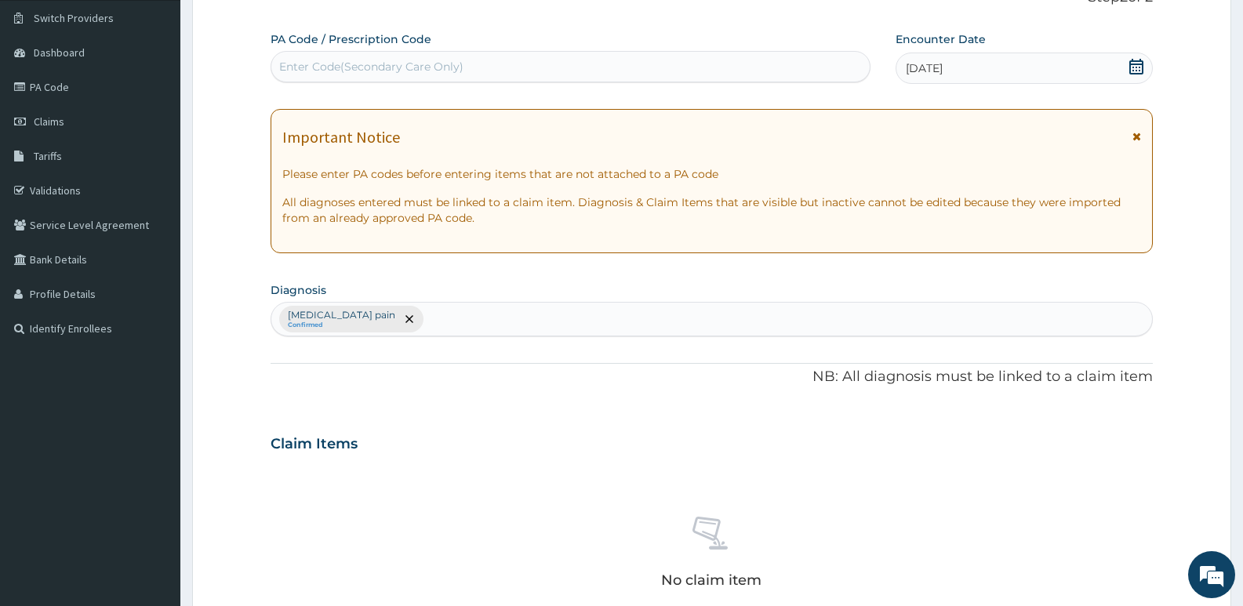
scroll to position [314, 0]
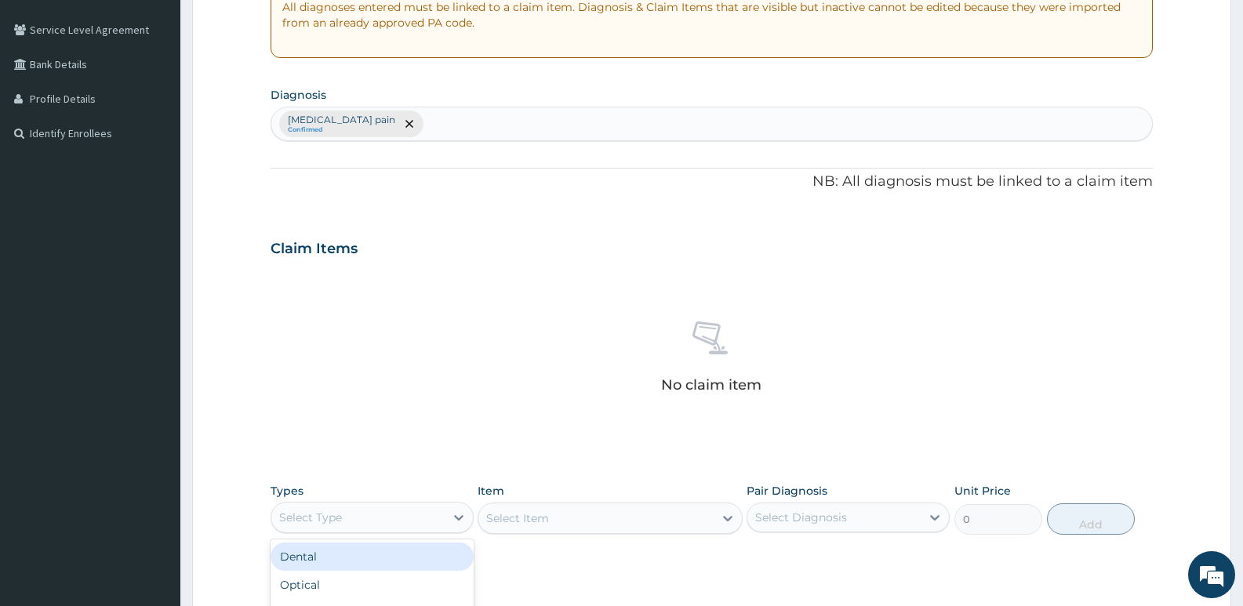
click at [340, 522] on div "Select Type" at bounding box center [310, 518] width 63 height 16
click at [347, 560] on div "Procedures" at bounding box center [372, 560] width 203 height 28
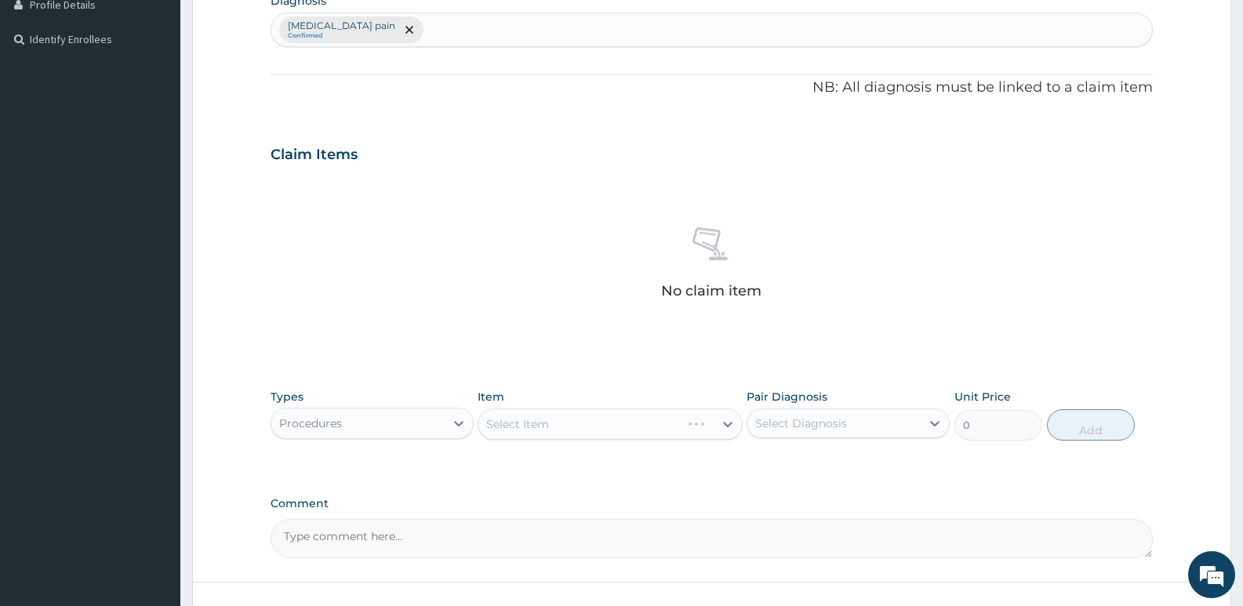
scroll to position [525, 0]
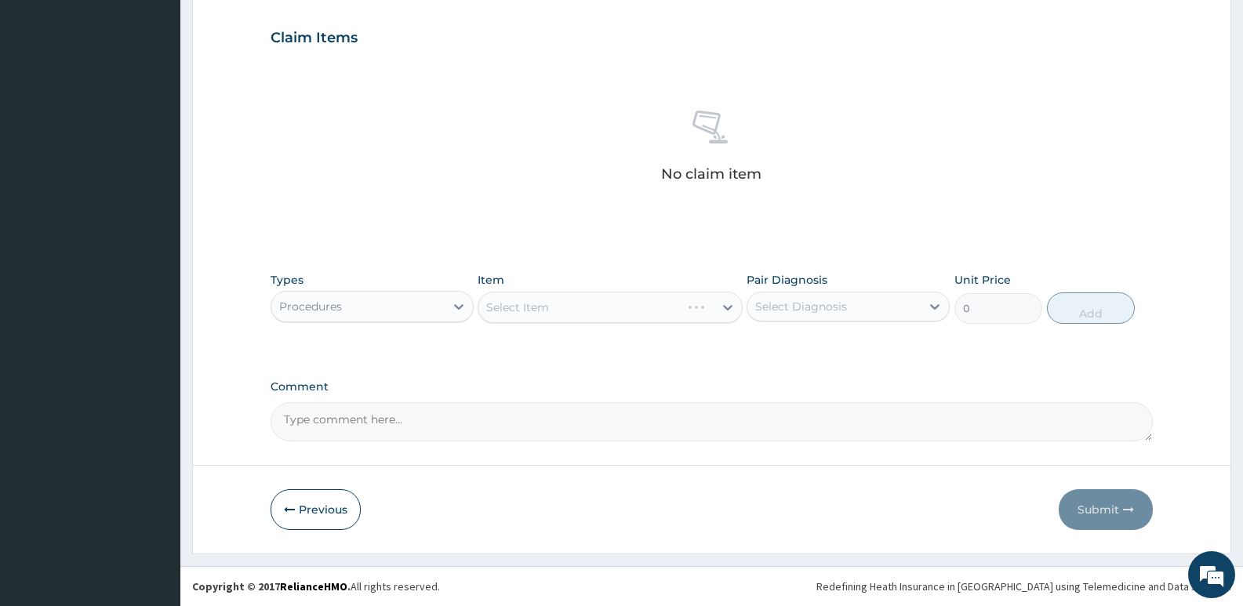
click at [591, 310] on div "Select Item" at bounding box center [610, 307] width 264 height 31
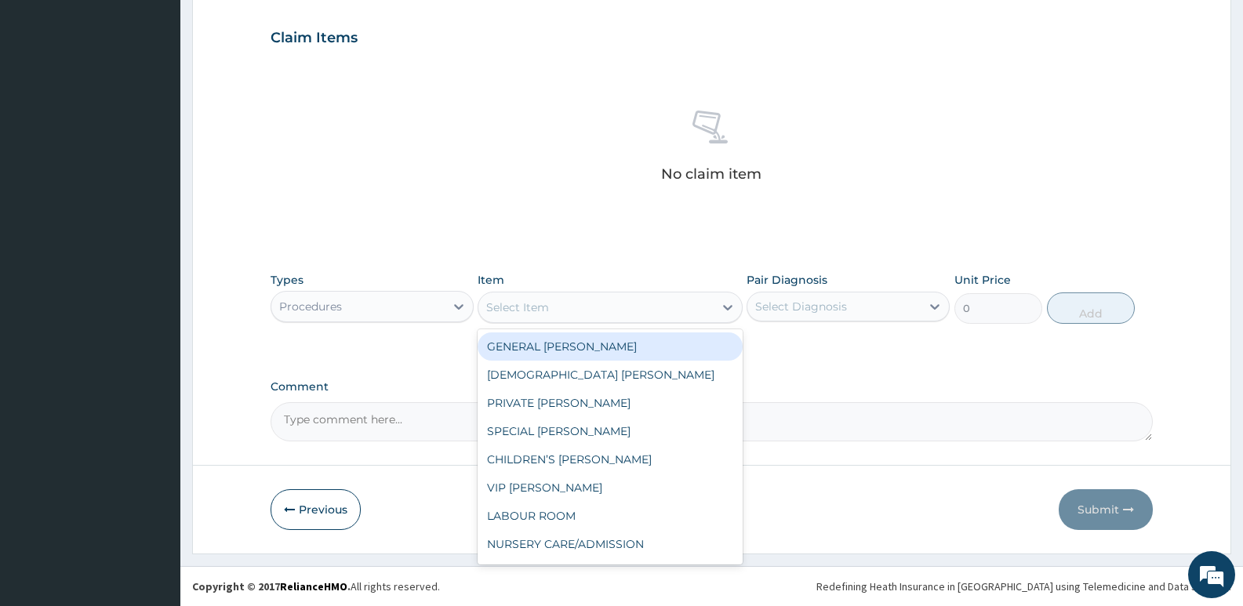
click at [695, 308] on div "Select Item" at bounding box center [595, 307] width 235 height 25
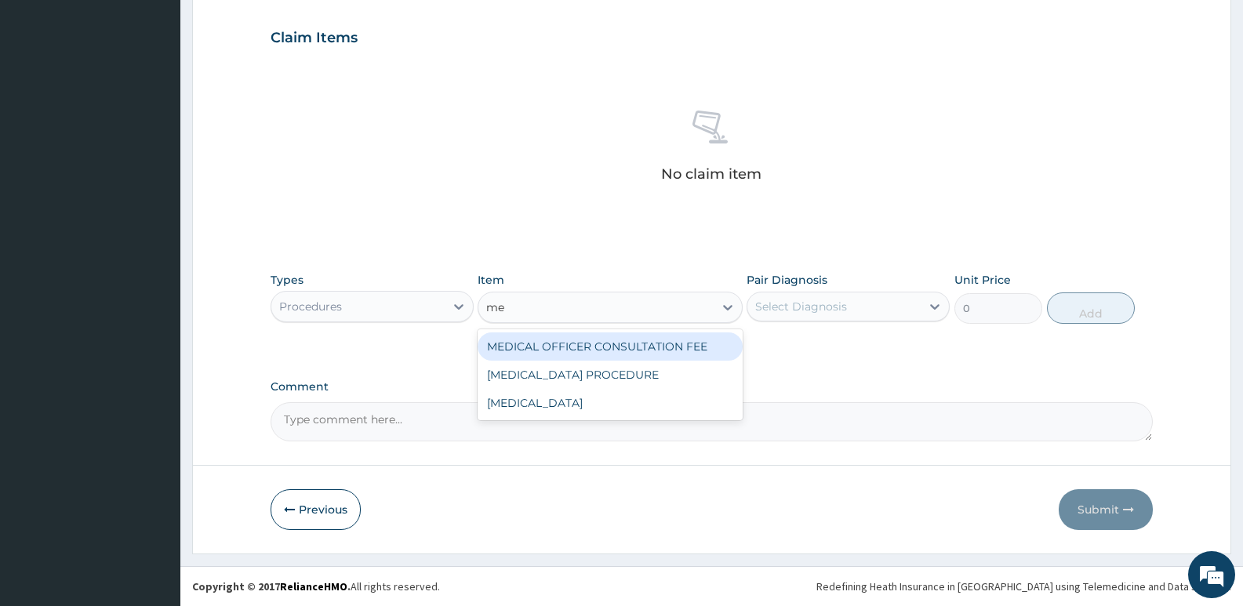
type input "med"
click at [680, 342] on div "MEDICAL OFFICER CONSULTATION FEE" at bounding box center [610, 347] width 264 height 28
type input "1500"
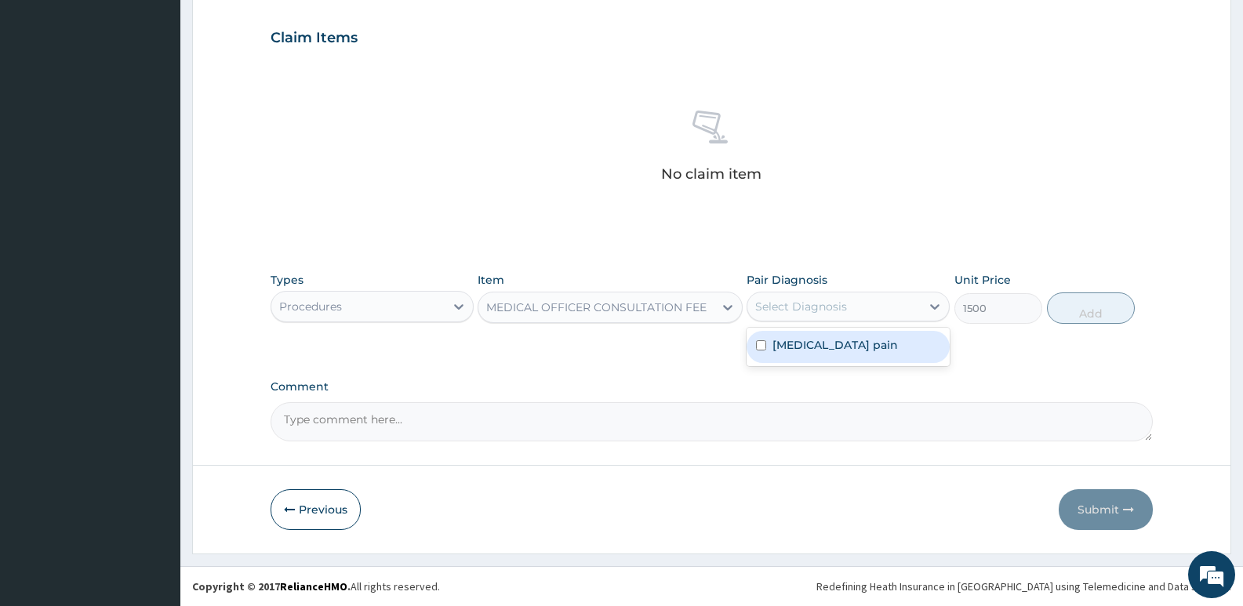
click at [876, 315] on div "Select Diagnosis" at bounding box center [833, 306] width 173 height 25
click at [876, 347] on label "[MEDICAL_DATA] pain" at bounding box center [835, 345] width 125 height 16
checkbox input "true"
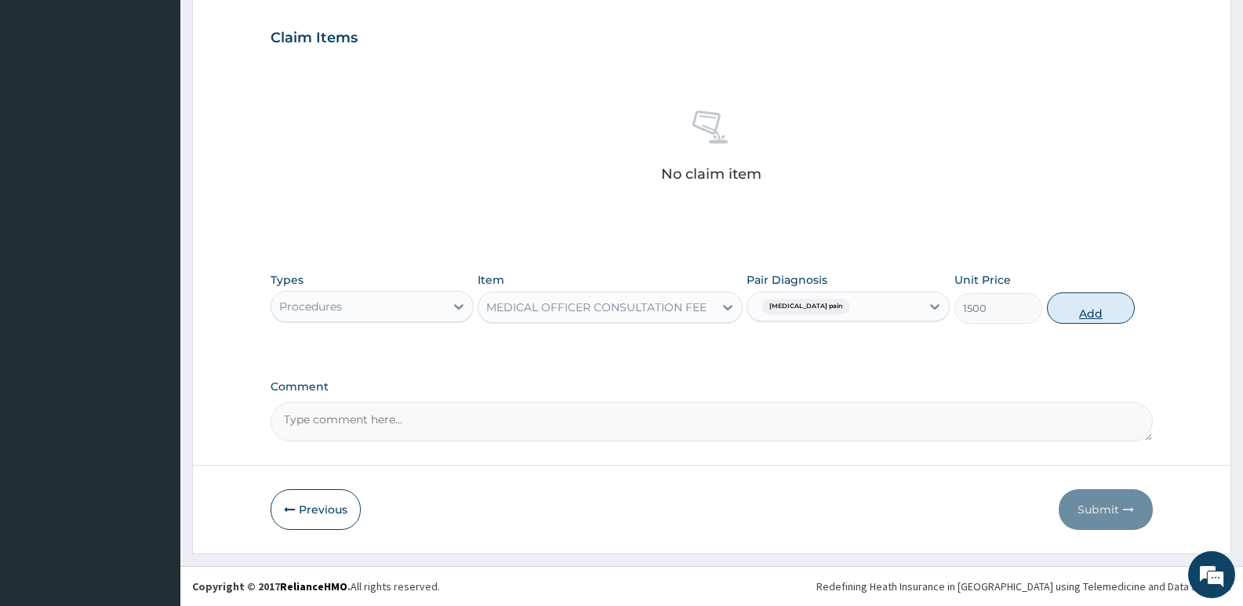
click at [1089, 310] on button "Add" at bounding box center [1091, 308] width 88 height 31
type input "0"
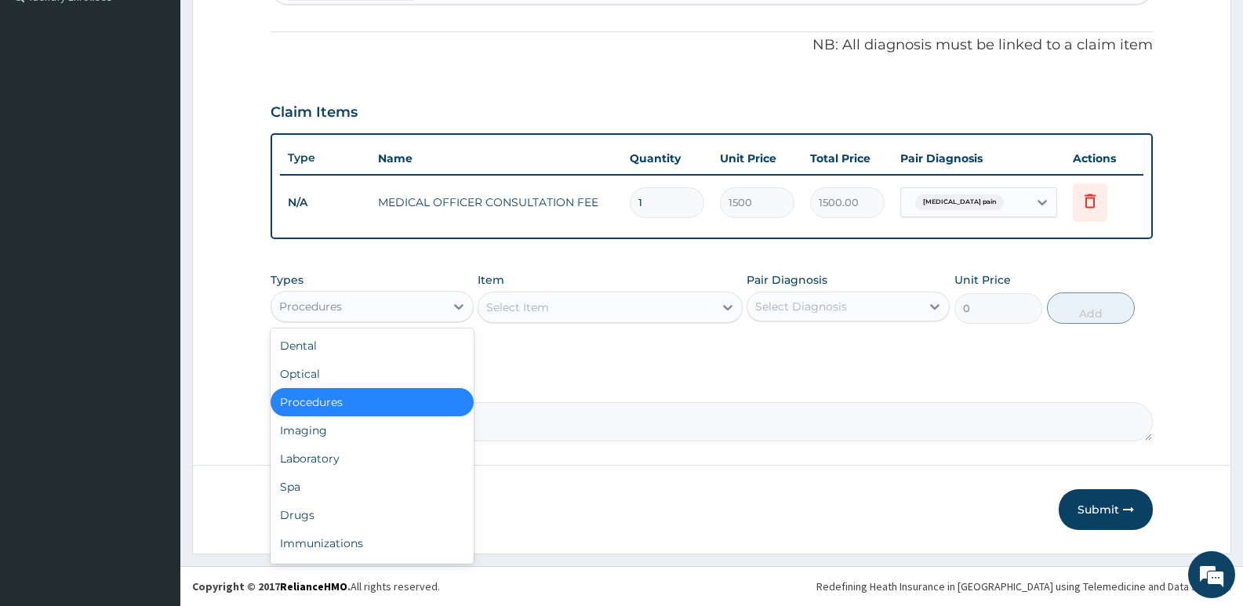
click at [307, 303] on div "Procedures" at bounding box center [310, 307] width 63 height 16
drag, startPoint x: 329, startPoint y: 518, endPoint x: 351, endPoint y: 477, distance: 46.3
click at [330, 517] on div "Drugs" at bounding box center [372, 515] width 203 height 28
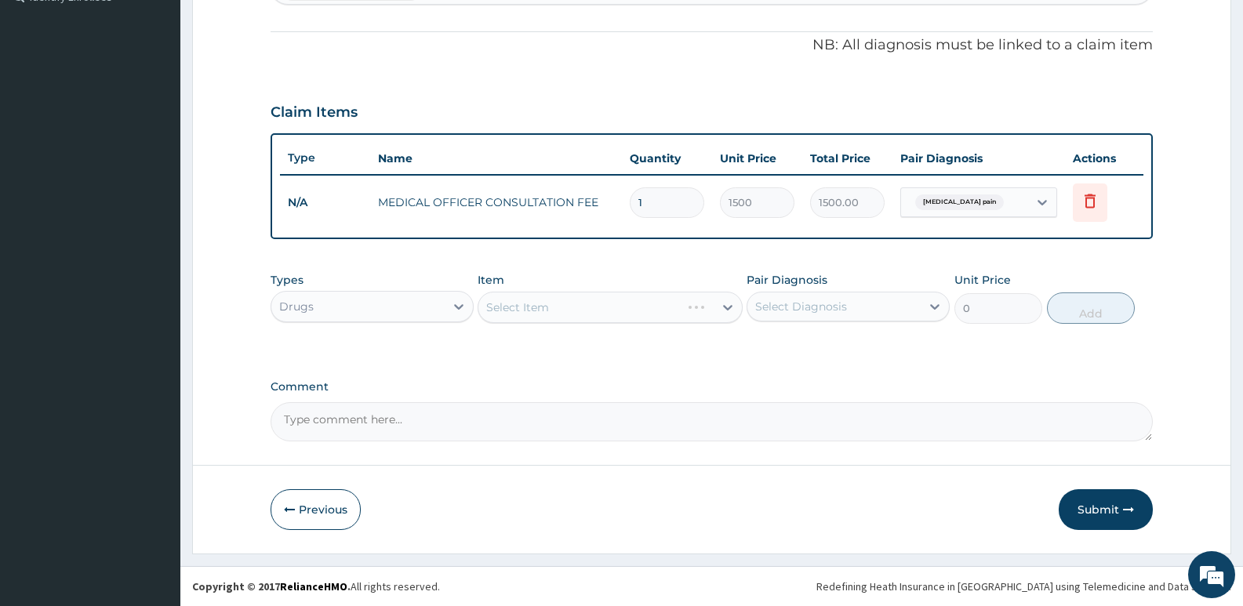
click at [537, 293] on div "Select Item" at bounding box center [610, 307] width 264 height 31
click at [533, 307] on div "Select Item" at bounding box center [610, 307] width 264 height 31
drag, startPoint x: 636, startPoint y: 278, endPoint x: 635, endPoint y: 296, distance: 18.1
click at [635, 292] on div "Item Select Item" at bounding box center [610, 298] width 264 height 52
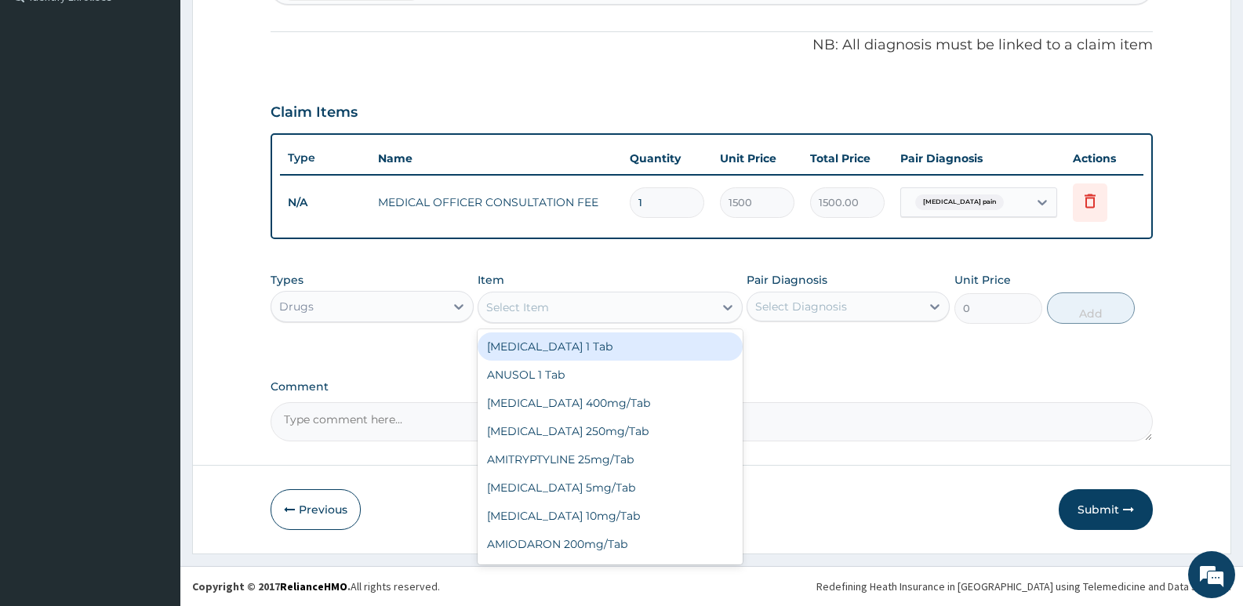
click at [626, 307] on div "Select Item" at bounding box center [595, 307] width 235 height 25
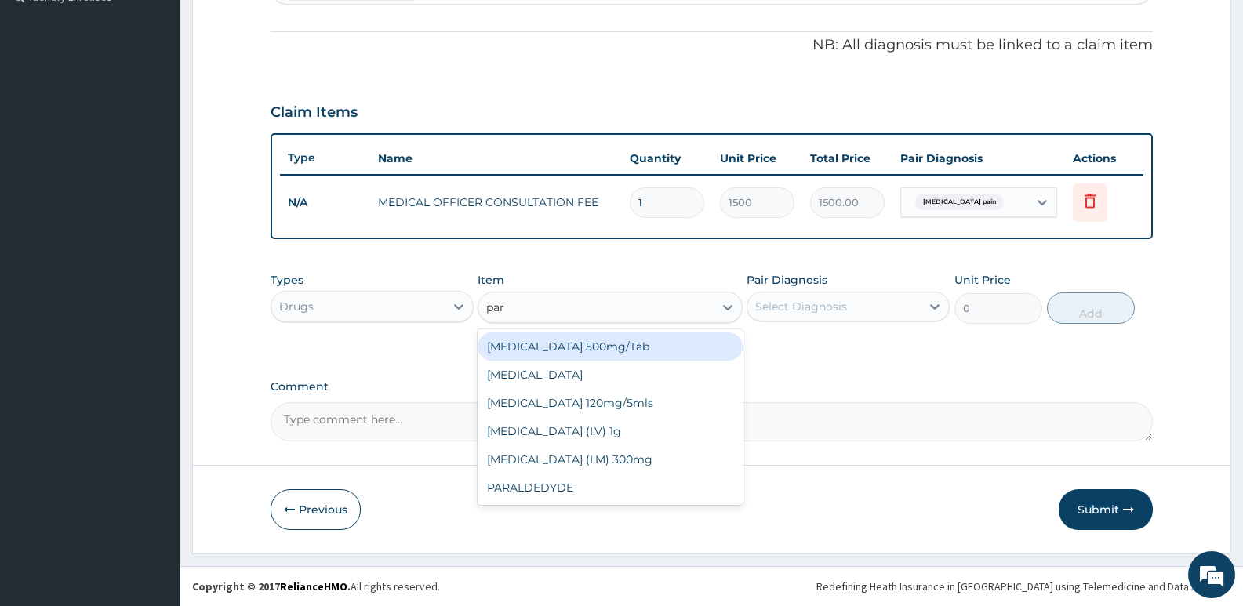
type input "para"
click at [602, 351] on div "[MEDICAL_DATA] 500mg/Tab" at bounding box center [610, 347] width 264 height 28
type input "10"
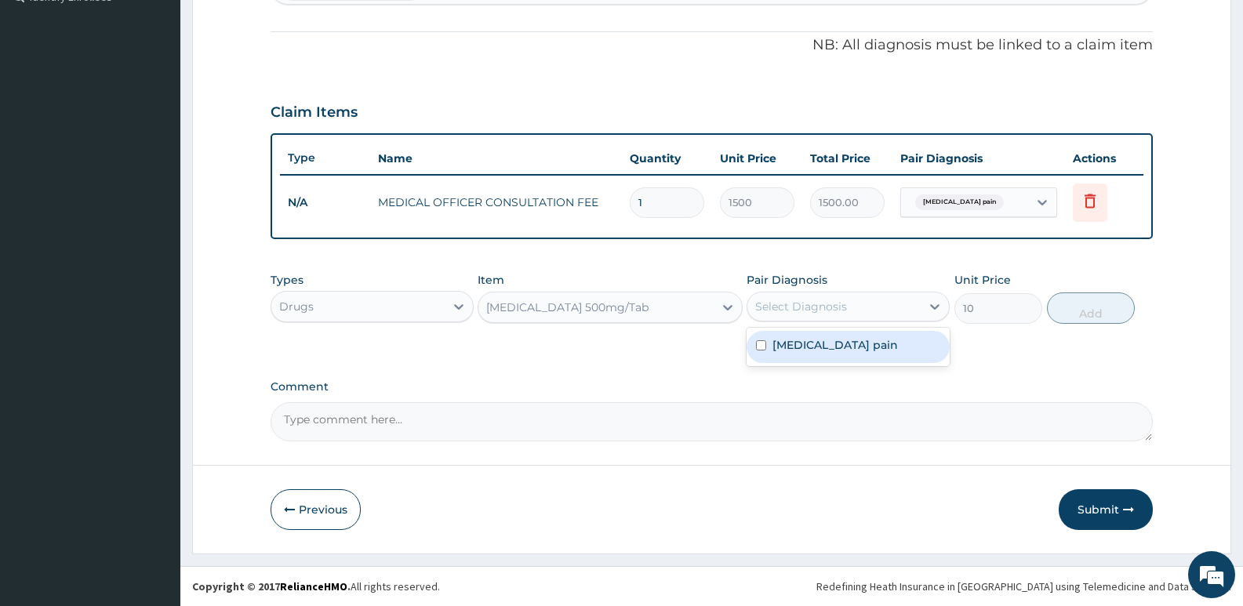
click at [792, 309] on div "Select Diagnosis" at bounding box center [801, 307] width 92 height 16
click at [792, 347] on label "[MEDICAL_DATA] pain" at bounding box center [835, 345] width 125 height 16
checkbox input "true"
click at [1063, 312] on button "Add" at bounding box center [1091, 308] width 88 height 31
type input "0"
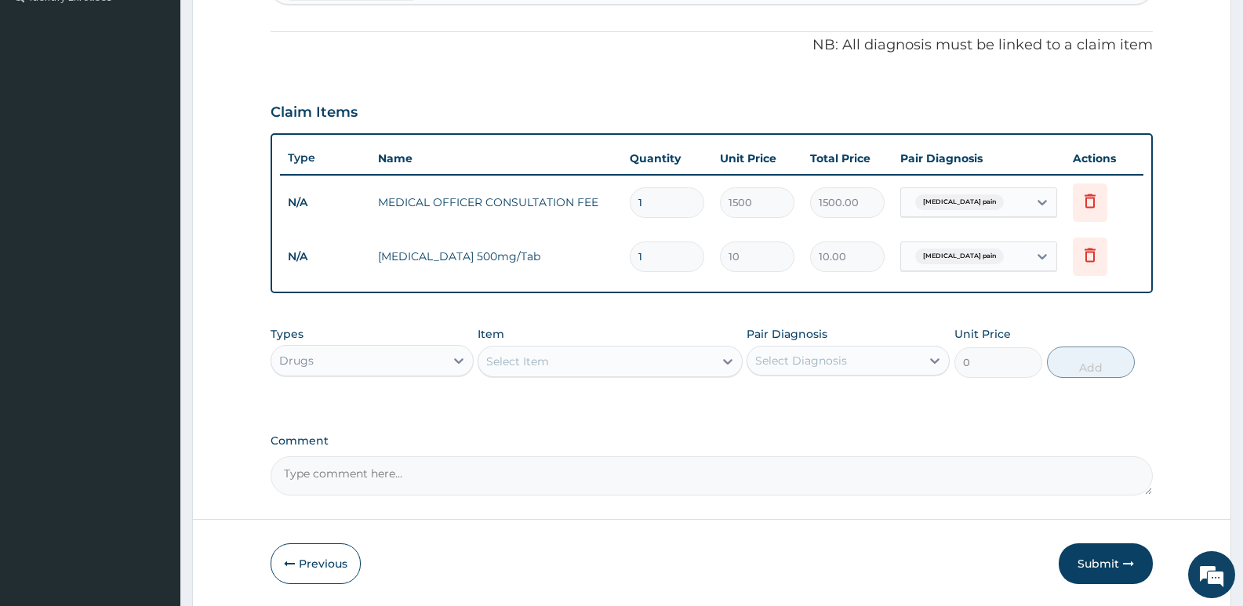
type input "0.00"
type input "8"
type input "80.00"
type input "0.00"
type input "4"
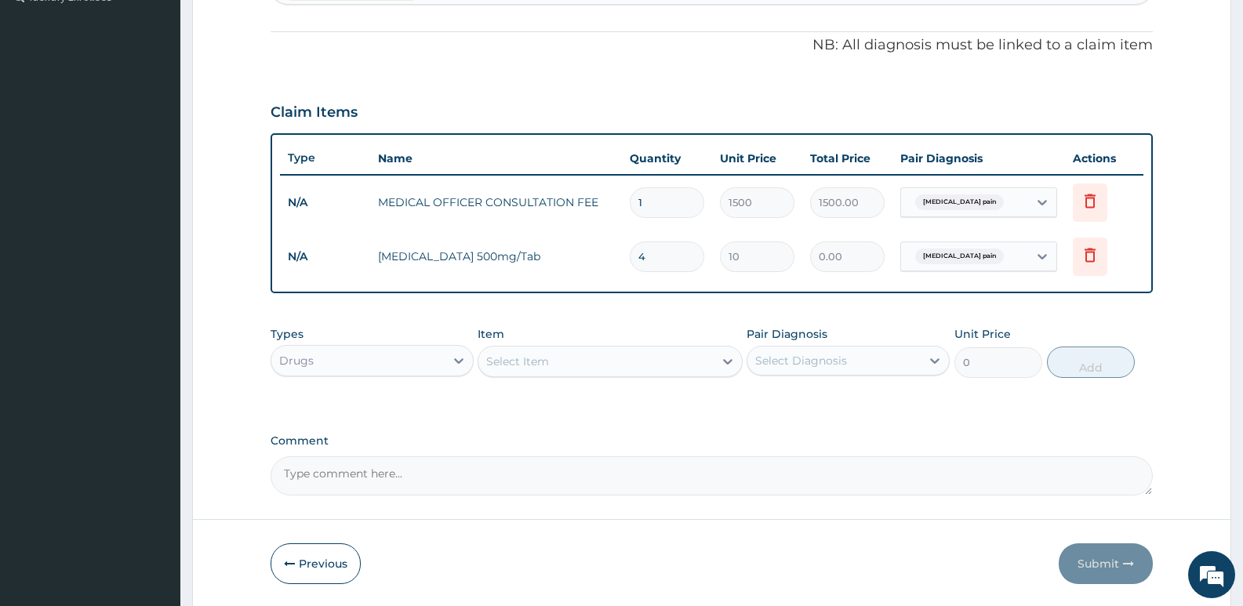
type input "40.00"
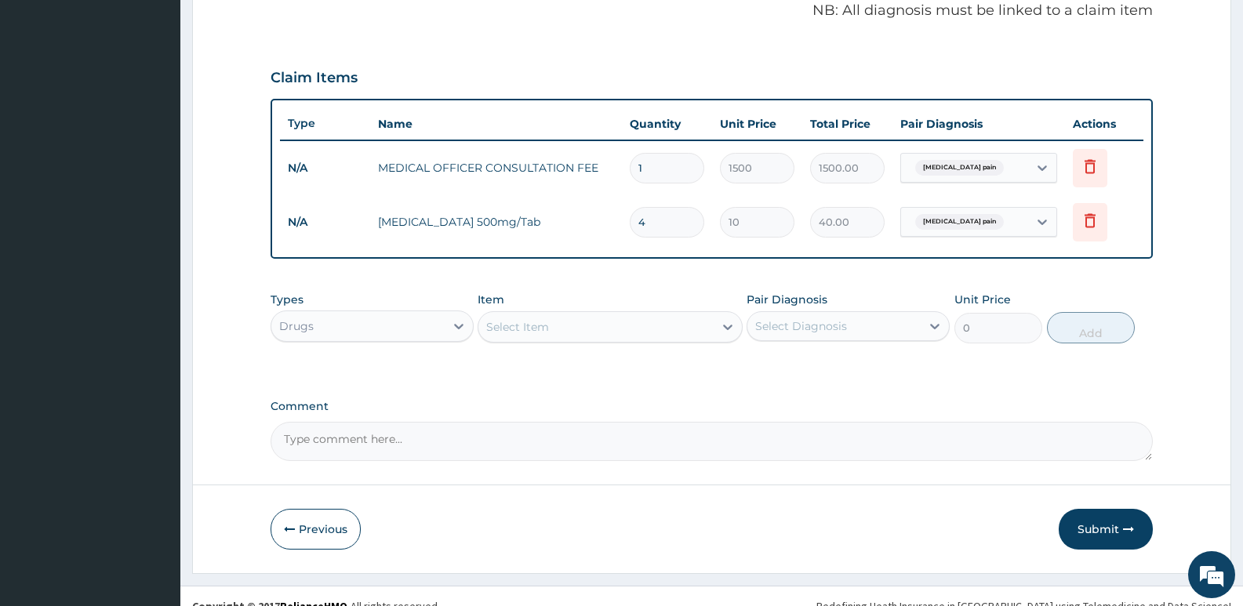
scroll to position [504, 0]
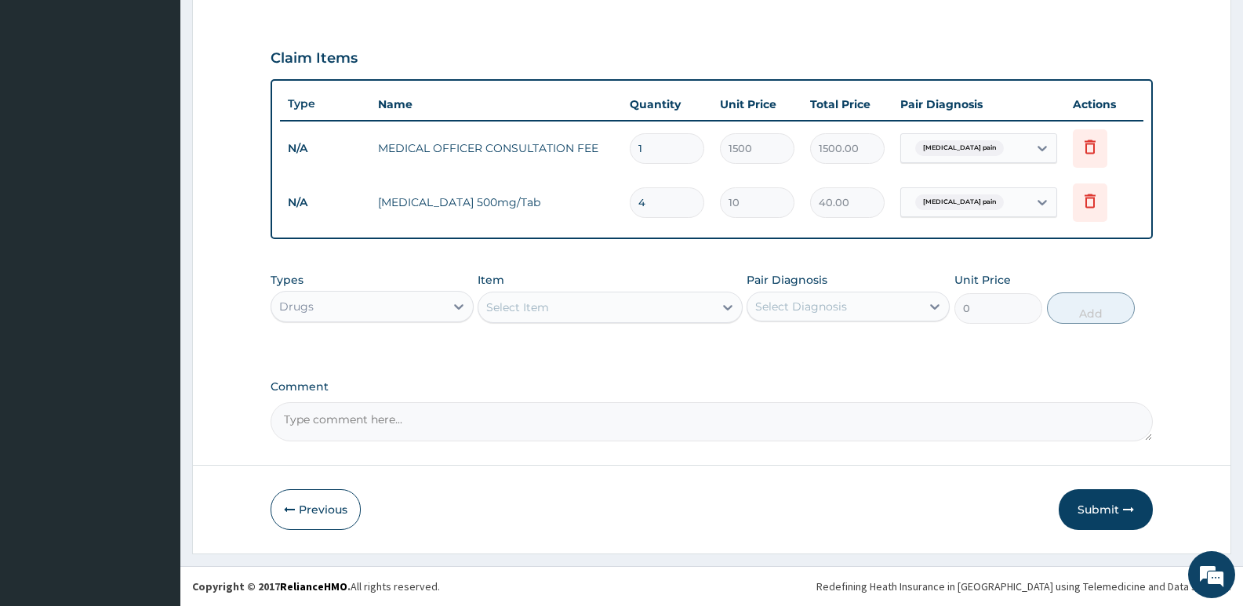
type input "4"
click at [1118, 517] on button "Submit" at bounding box center [1106, 509] width 94 height 41
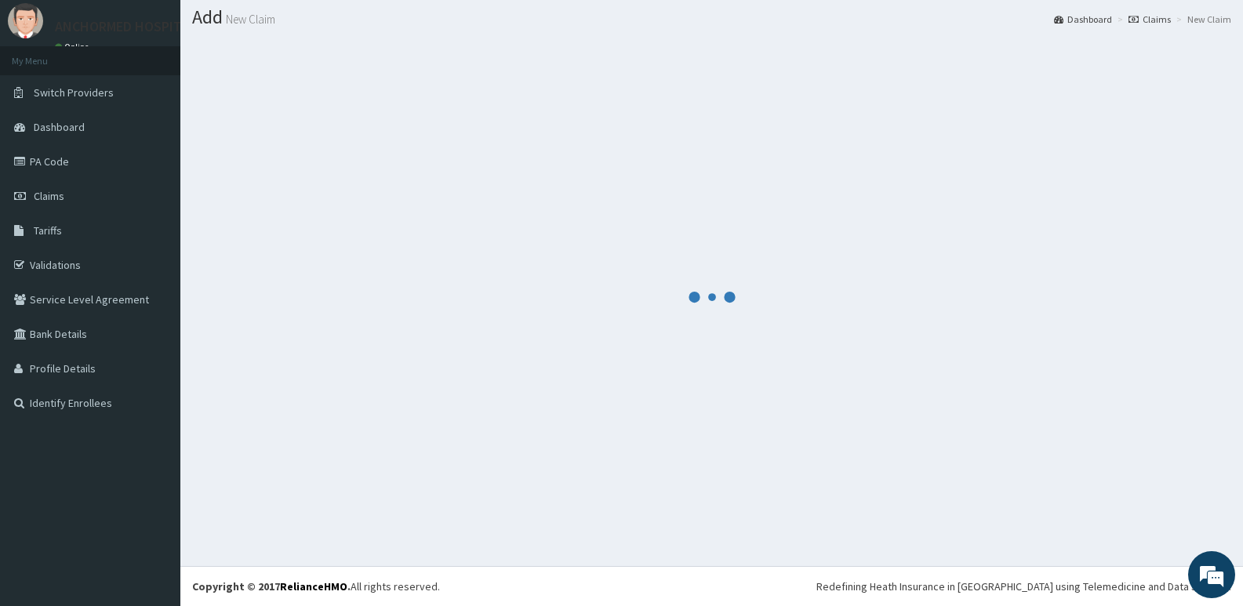
scroll to position [44, 0]
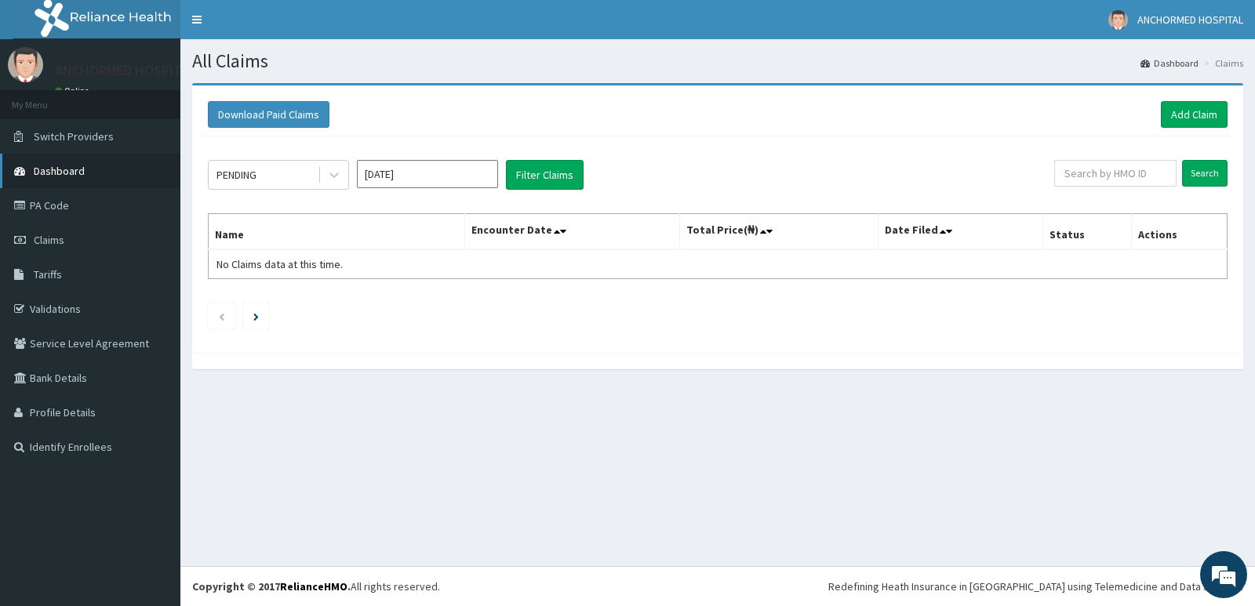
click at [66, 163] on link "Dashboard" at bounding box center [90, 171] width 180 height 35
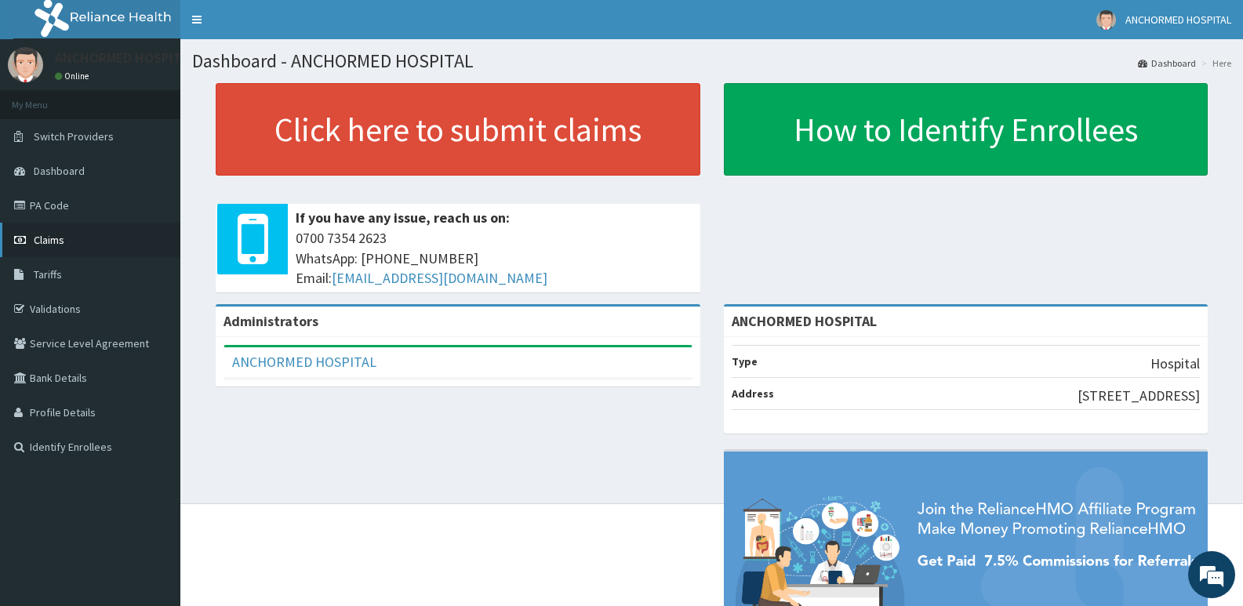
click at [49, 242] on span "Claims" at bounding box center [49, 240] width 31 height 14
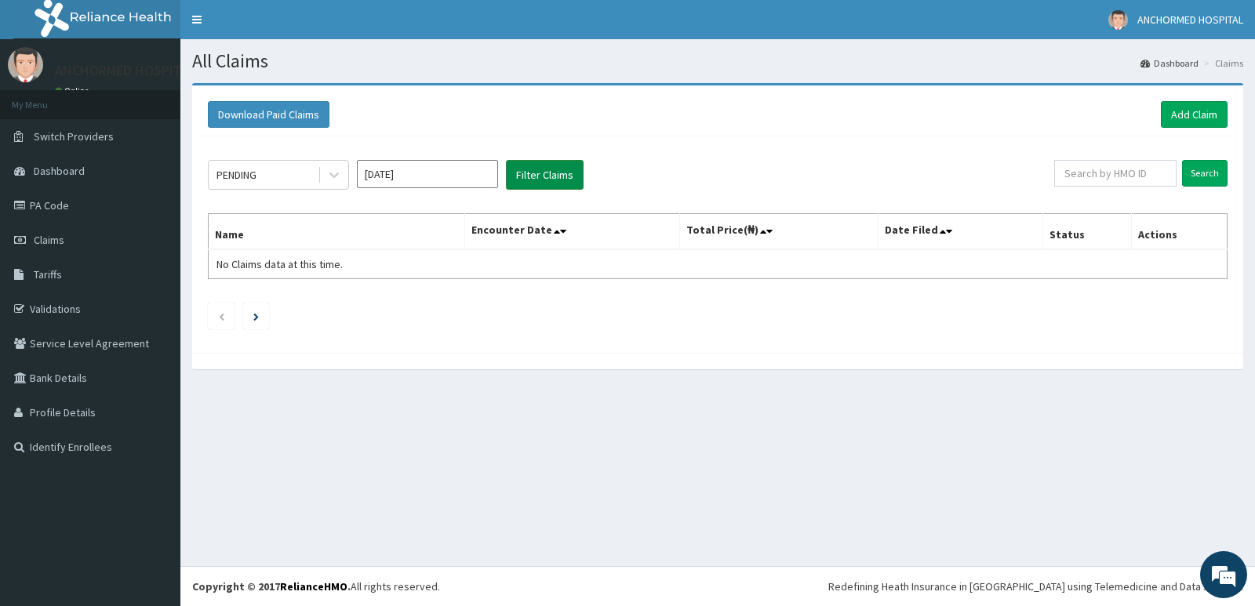
click at [554, 183] on button "Filter Claims" at bounding box center [545, 175] width 78 height 30
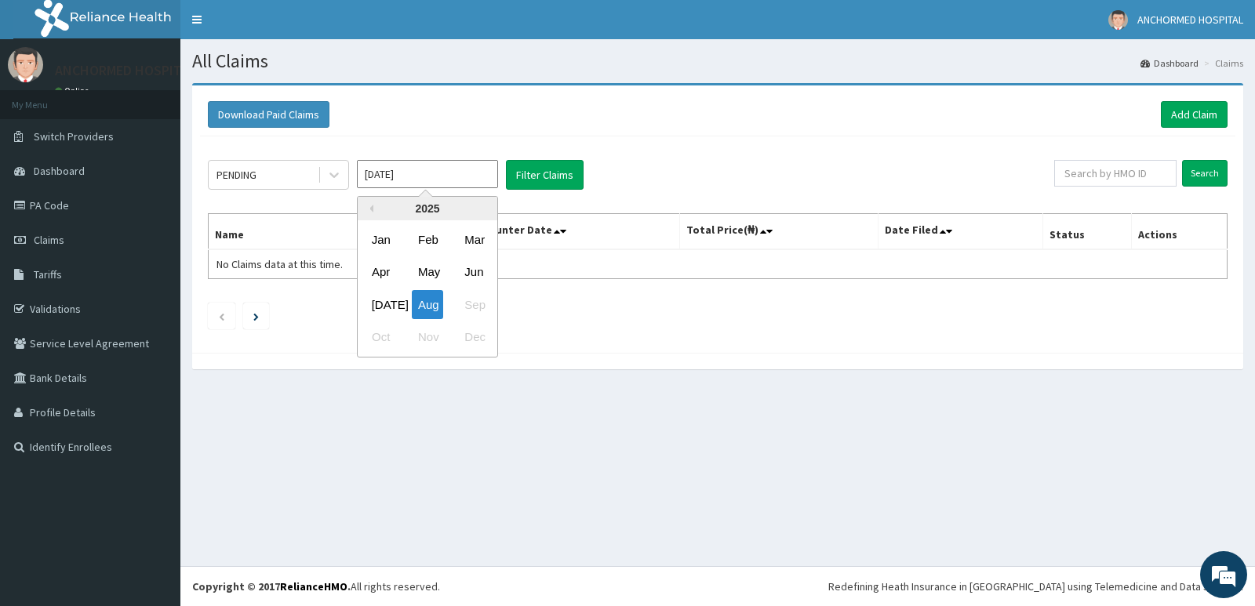
click at [402, 171] on input "[DATE]" at bounding box center [427, 174] width 141 height 28
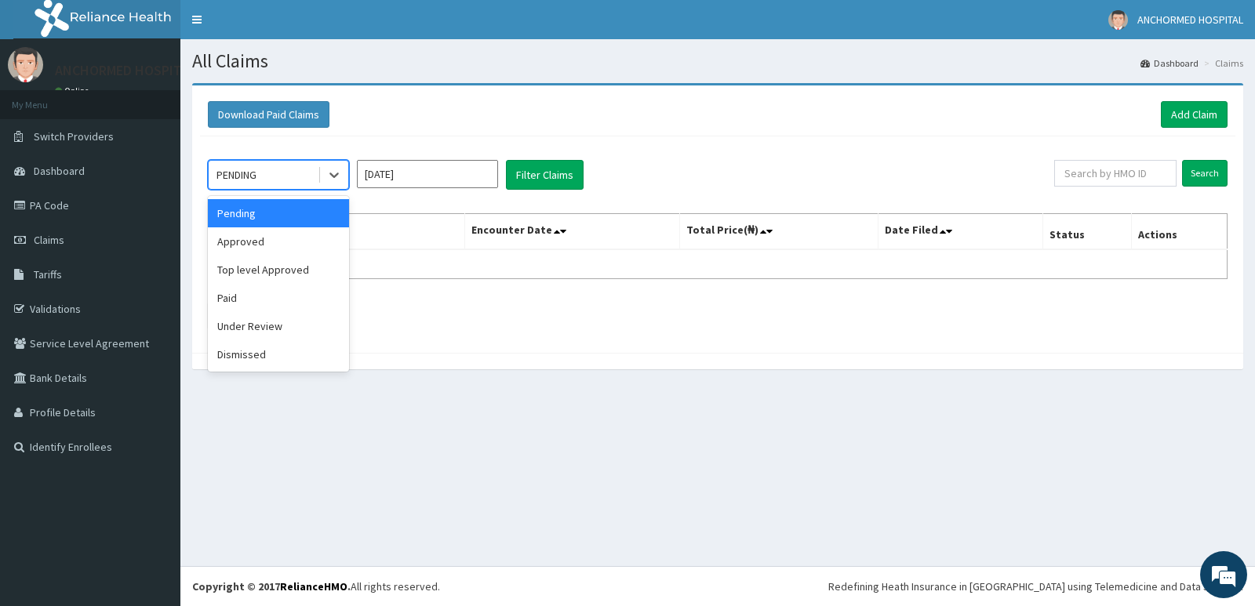
click at [307, 174] on div "PENDING" at bounding box center [263, 174] width 109 height 25
click at [272, 248] on div "Approved" at bounding box center [278, 241] width 141 height 28
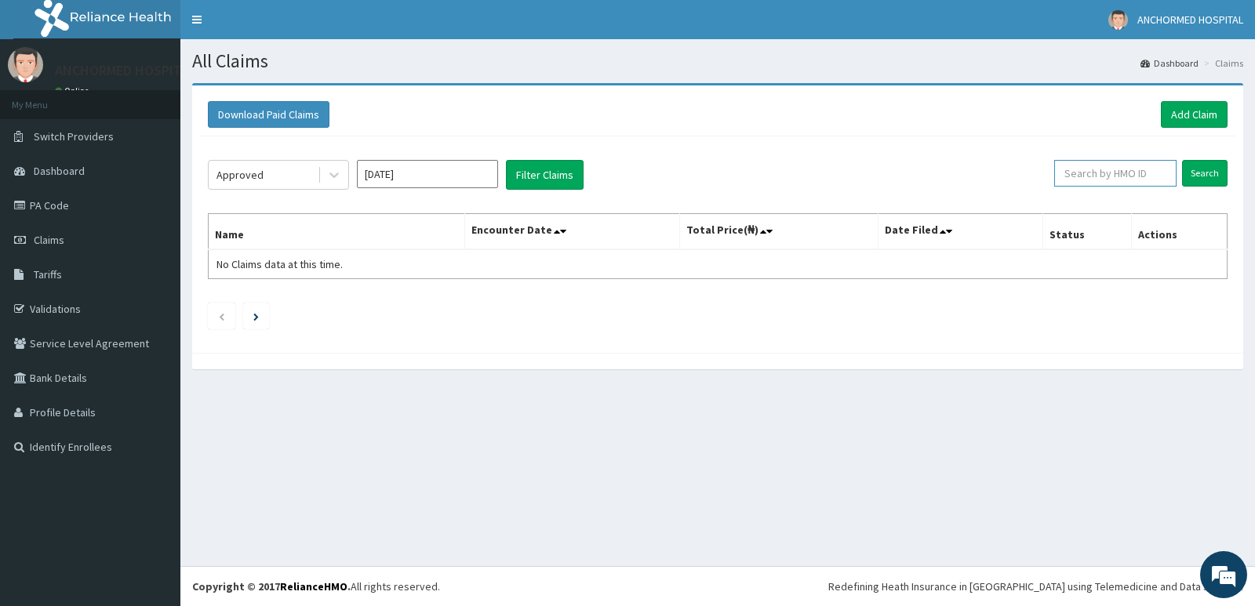
paste input "ENP/11849/d"
type input "ENP/11849/d"
click at [1213, 182] on input "Search" at bounding box center [1204, 173] width 45 height 27
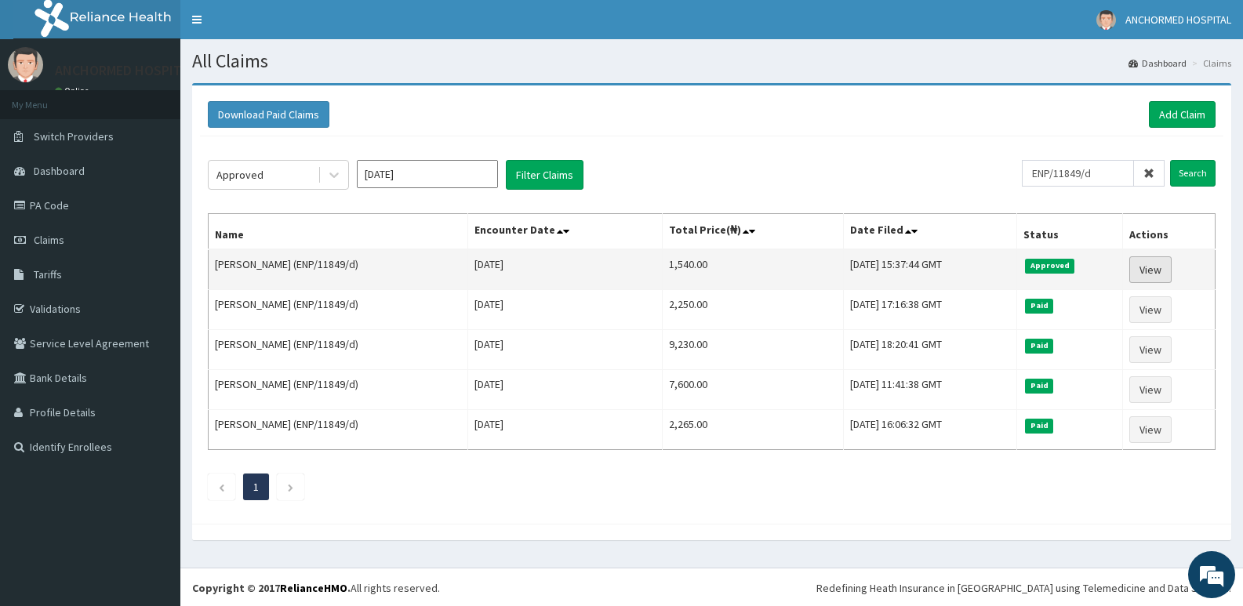
click at [1167, 273] on link "View" at bounding box center [1150, 269] width 42 height 27
